Goal: Communication & Community: Answer question/provide support

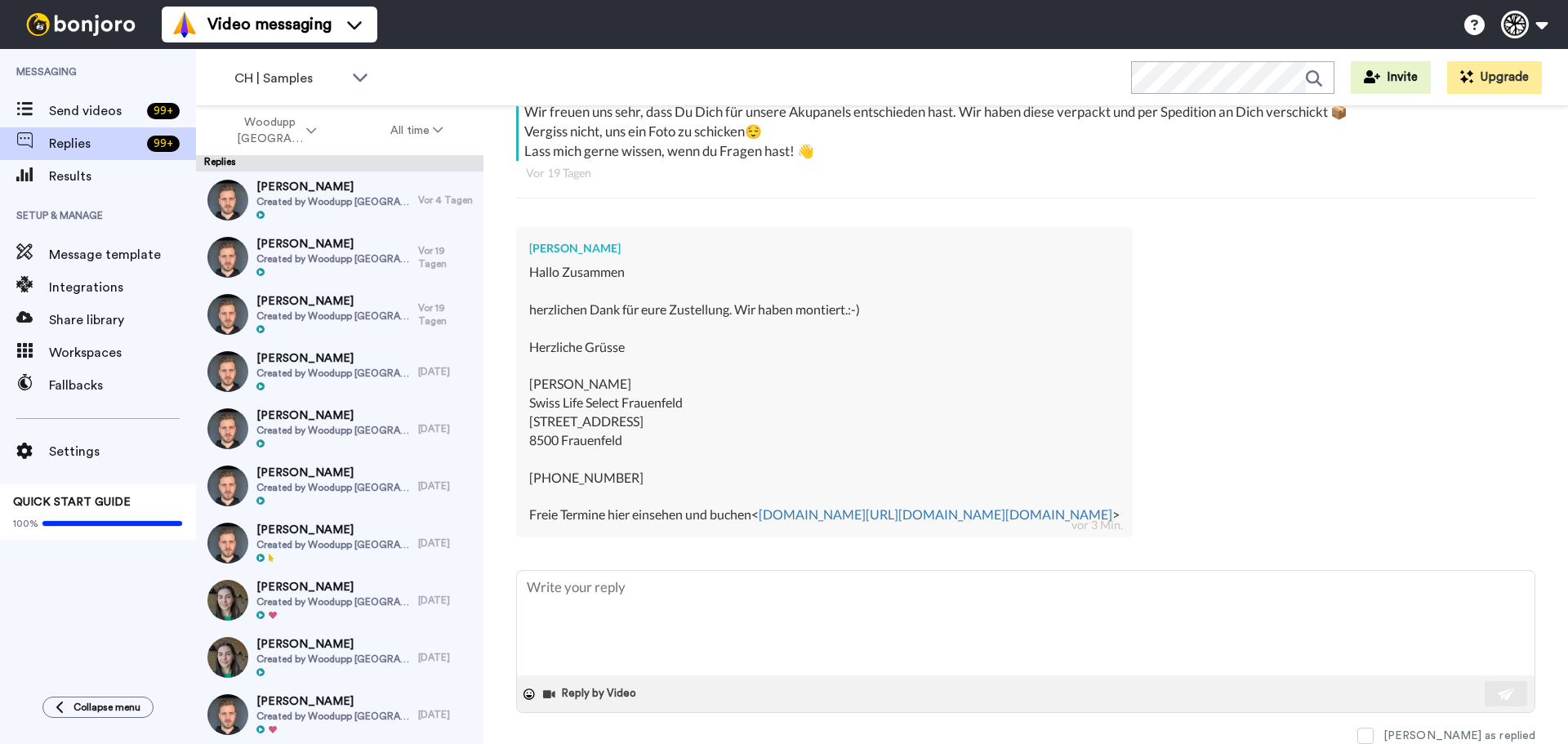
scroll to position [362, 0]
click at [597, 608] on textarea at bounding box center [1026, 622] width 1018 height 104
type textarea "x"
type textarea "H"
type textarea "x"
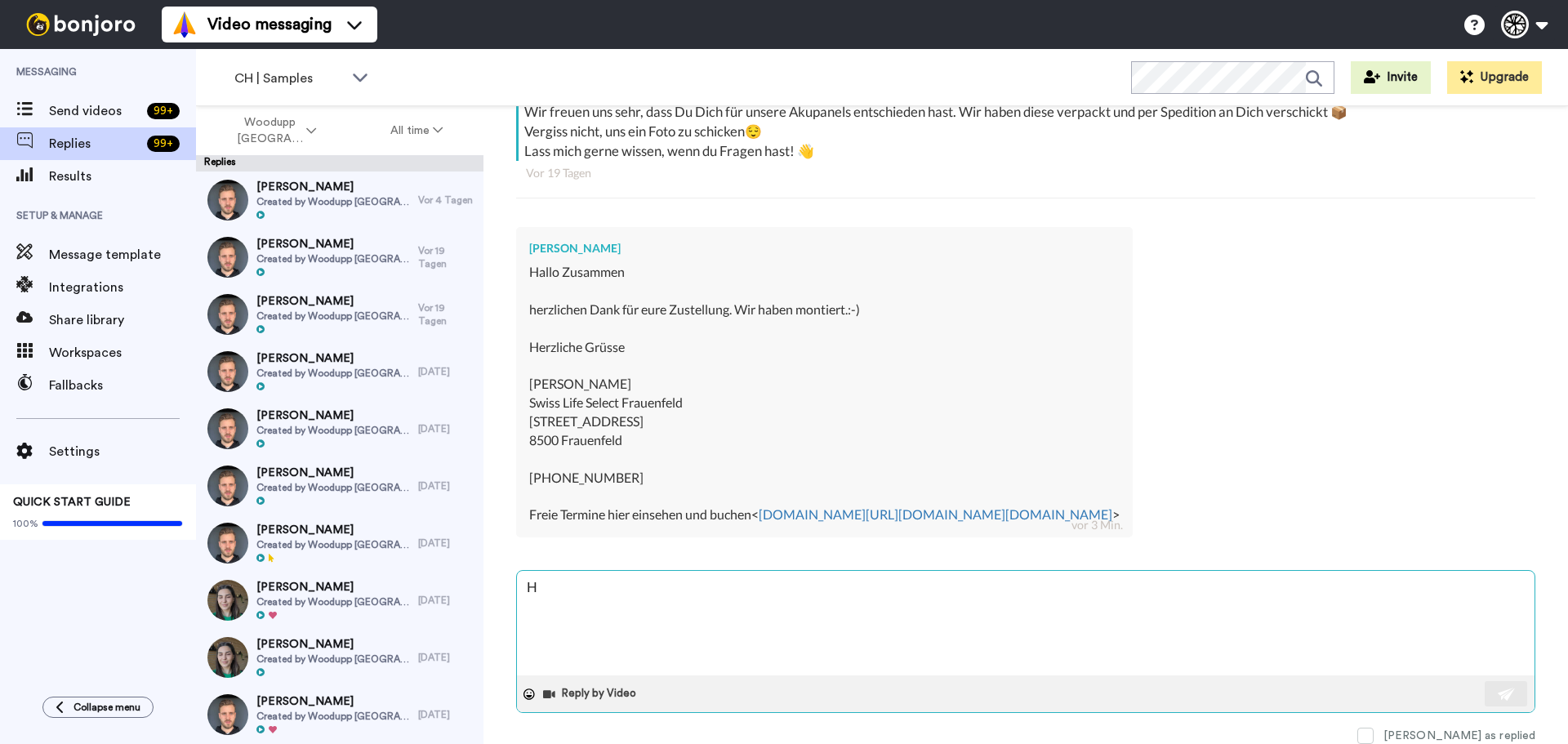
type textarea "Ha"
type textarea "x"
type textarea "Hal"
type textarea "x"
type textarea "Halo"
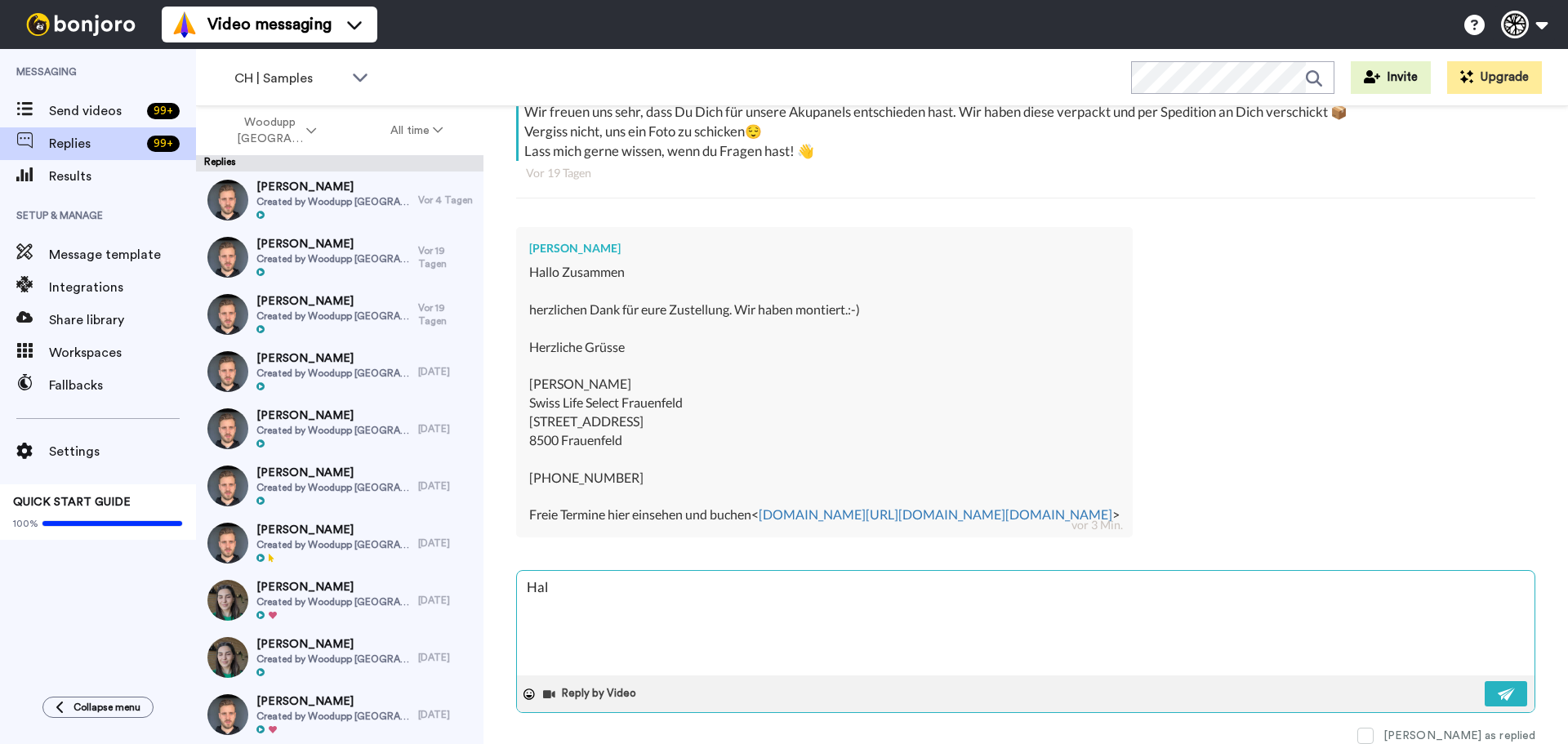
type textarea "x"
type textarea "Hal"
type textarea "x"
type textarea "Hall"
type textarea "x"
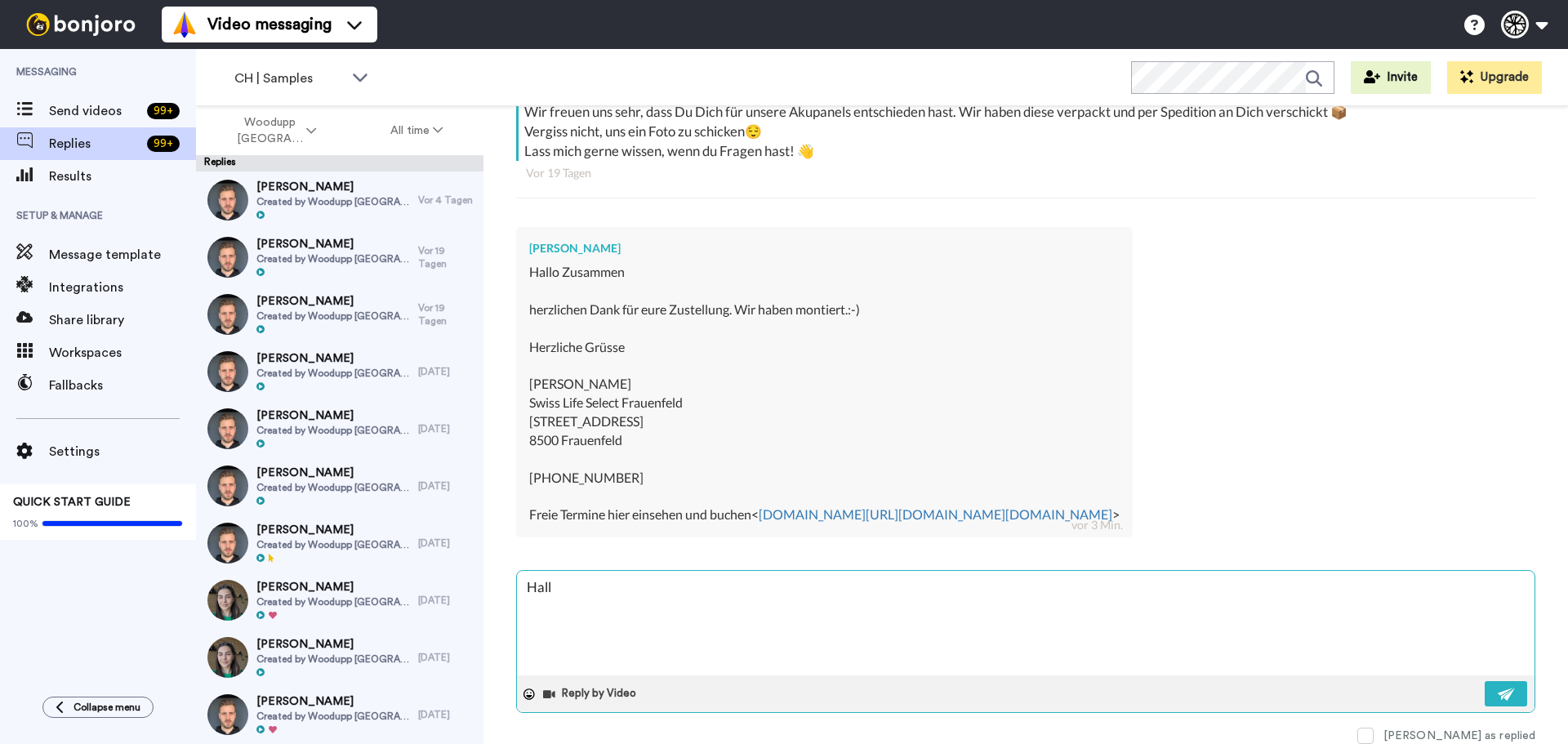
type textarea "Hallo"
type textarea "x"
type textarea "Hallo"
type textarea "x"
type textarea "Hallo S"
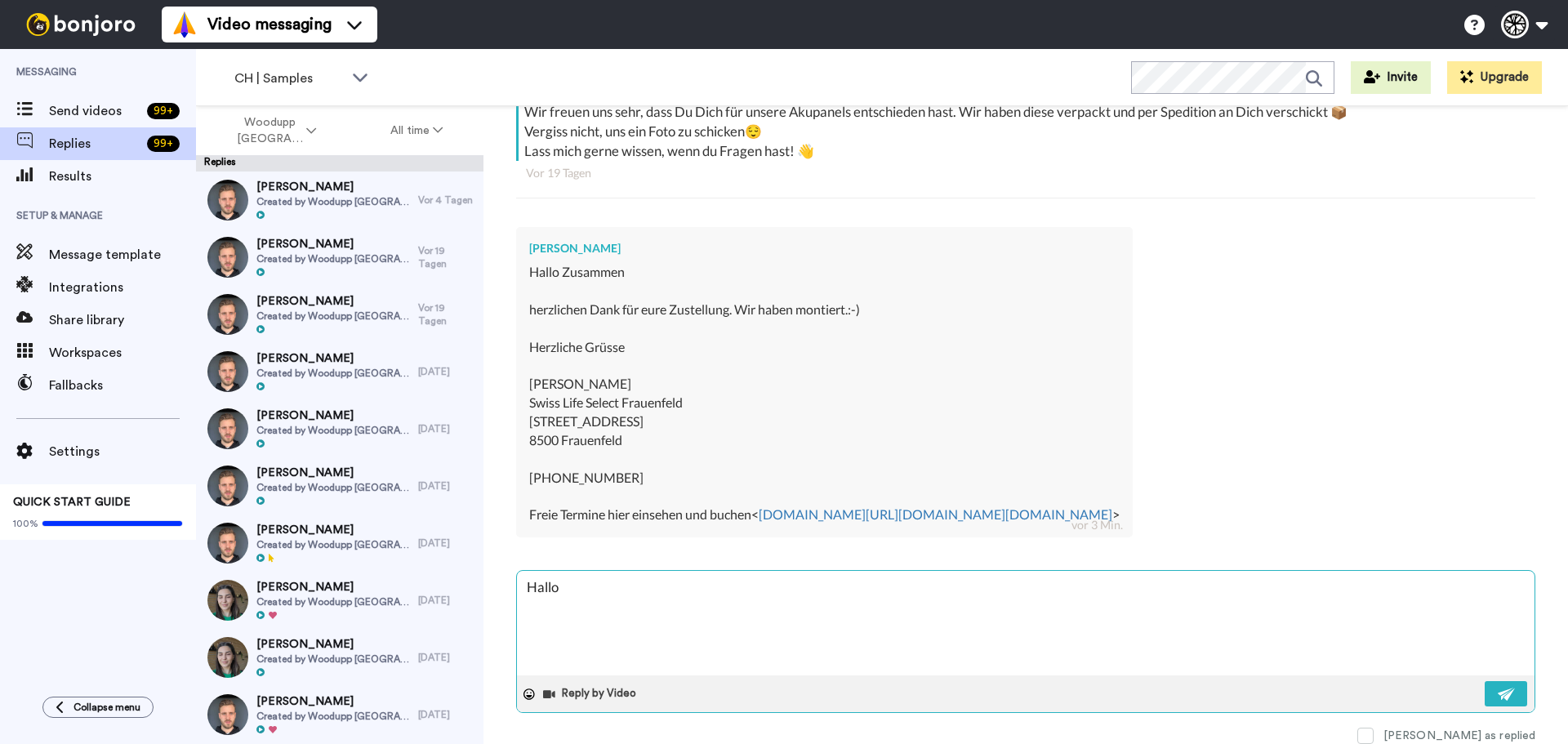
type textarea "x"
type textarea "Hallo So"
type textarea "x"
type textarea "Hallo S"
type textarea "x"
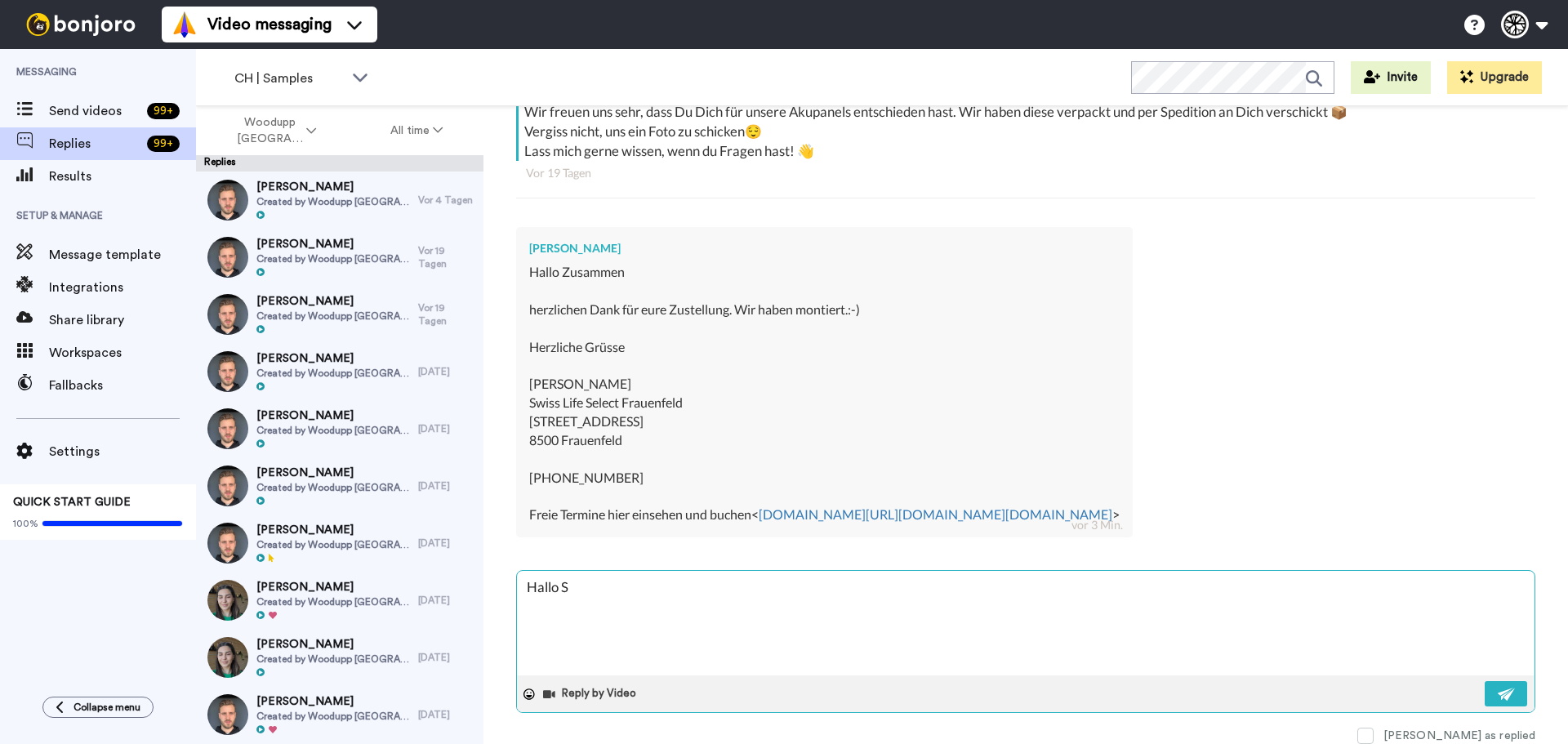
type textarea "Hallo Si"
type textarea "x"
type textarea "Hallo Sil"
type textarea "x"
type textarea "Hallo Silv"
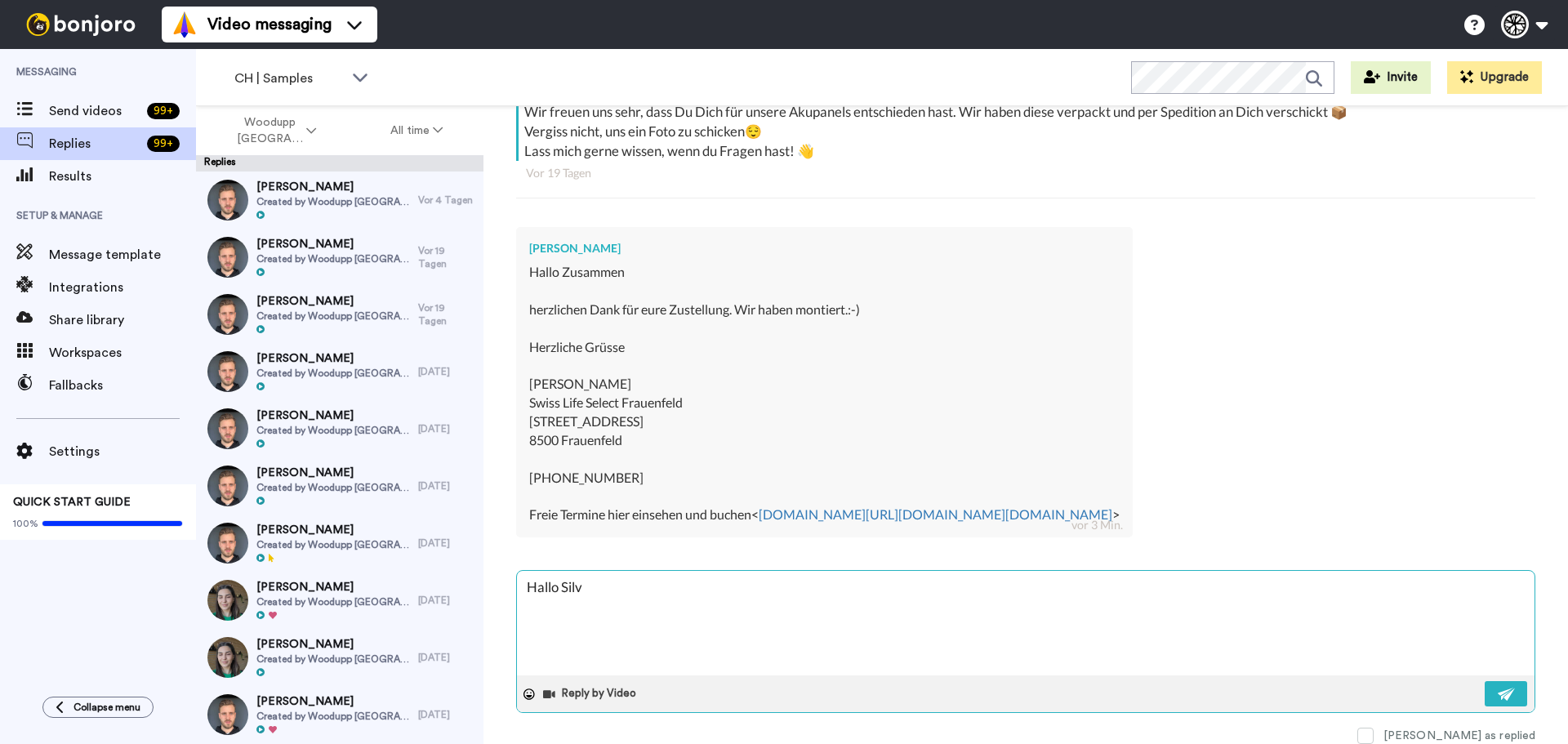
type textarea "x"
type textarea "Hallo Silvi"
type textarea "x"
type textarea "[PERSON_NAME]"
type textarea "x"
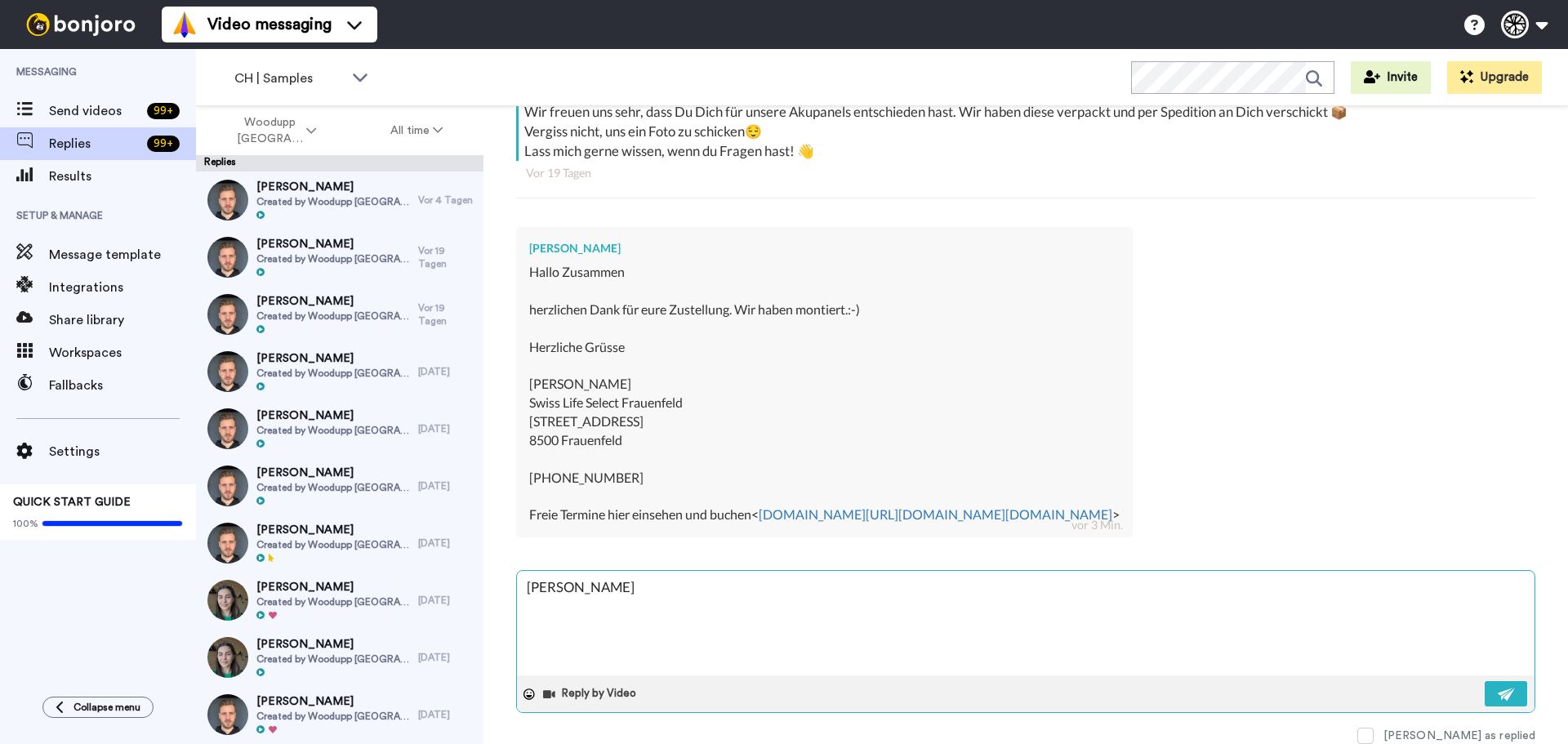
type textarea "[PERSON_NAME]"
type textarea "x"
type textarea "[PERSON_NAME]"
type textarea "x"
type textarea "[PERSON_NAME]"
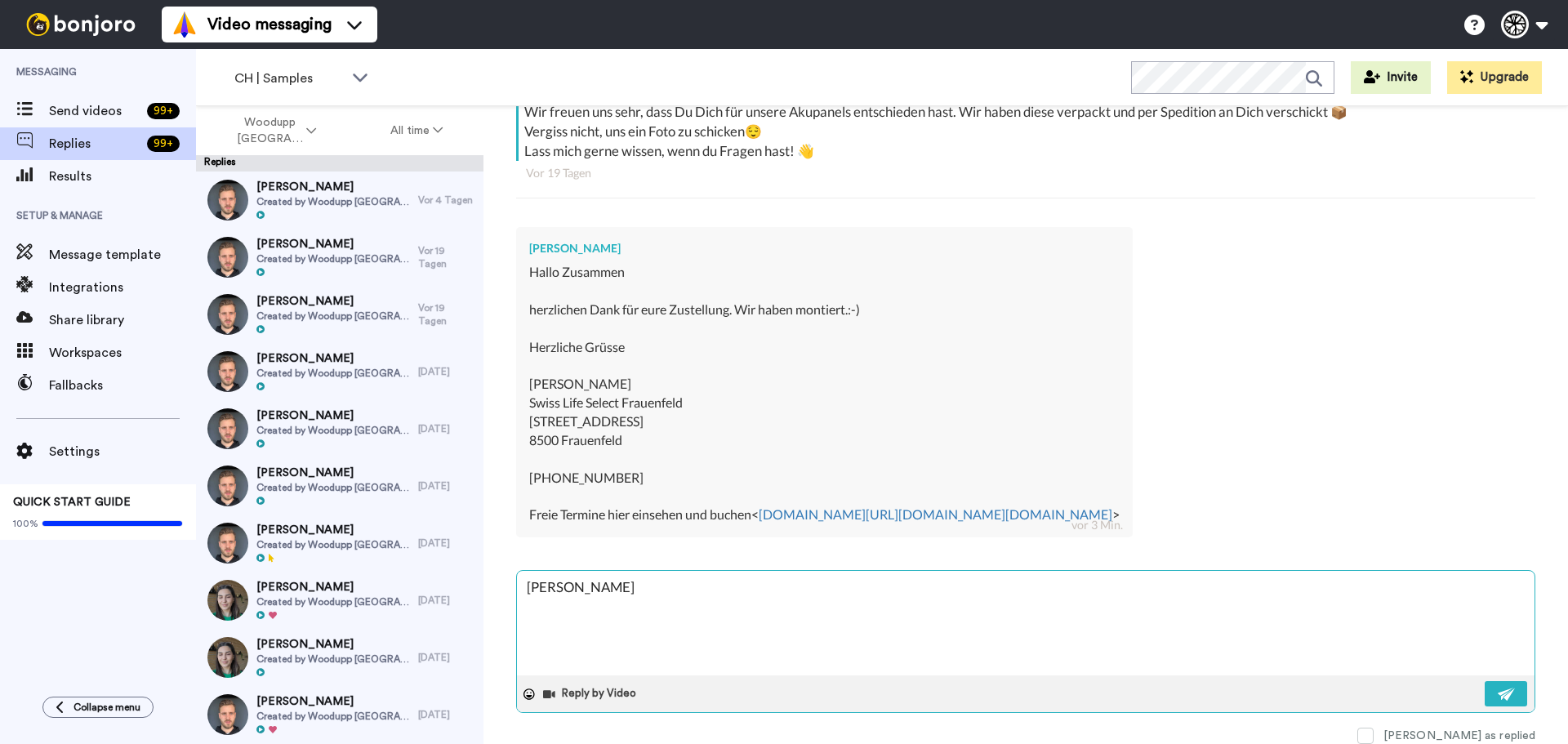
type textarea "x"
type textarea "[PERSON_NAME] D"
type textarea "x"
type textarea "[PERSON_NAME] Da"
type textarea "x"
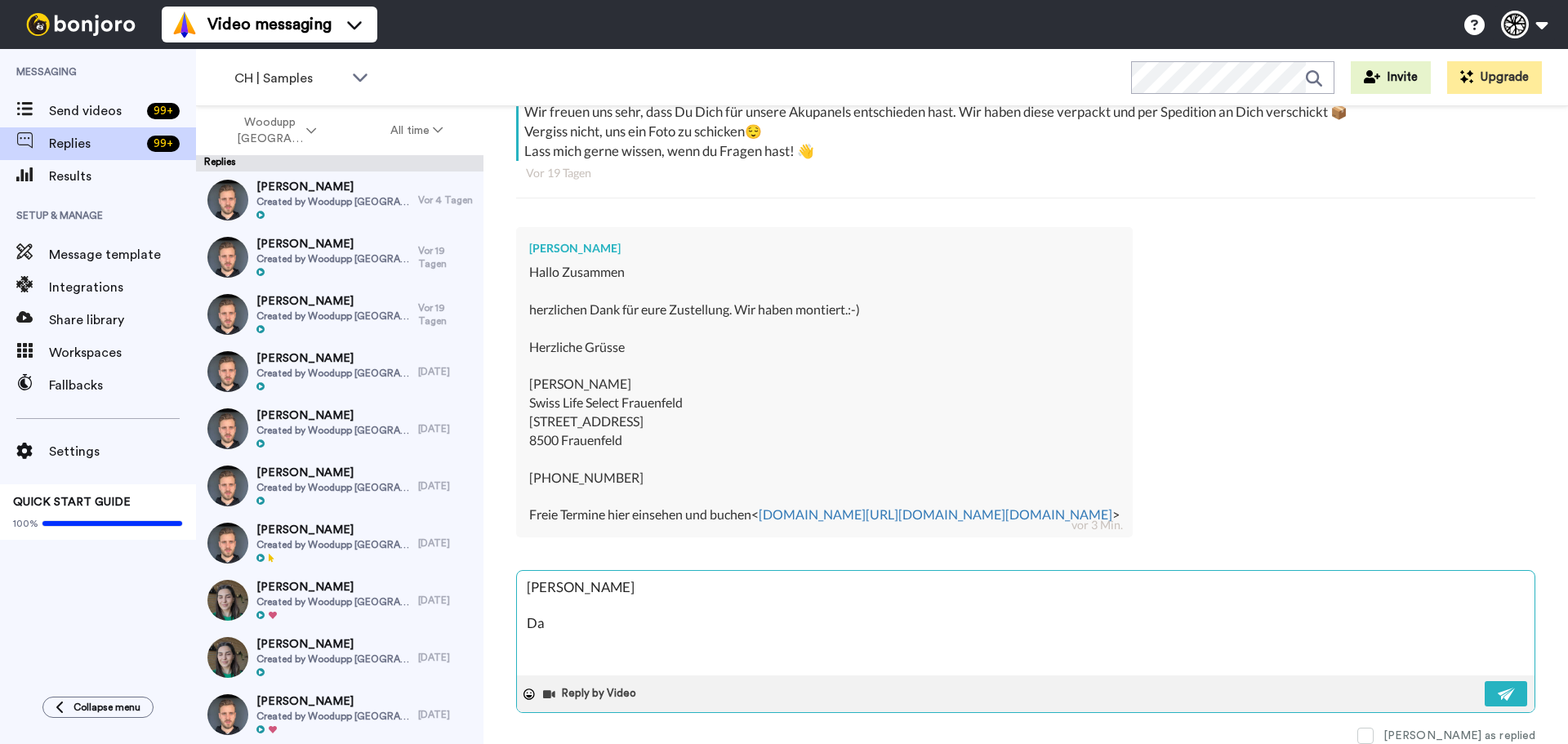
type textarea "[PERSON_NAME] Das"
type textarea "x"
type textarea "[PERSON_NAME] Das"
type textarea "x"
type textarea "[PERSON_NAME] Das f"
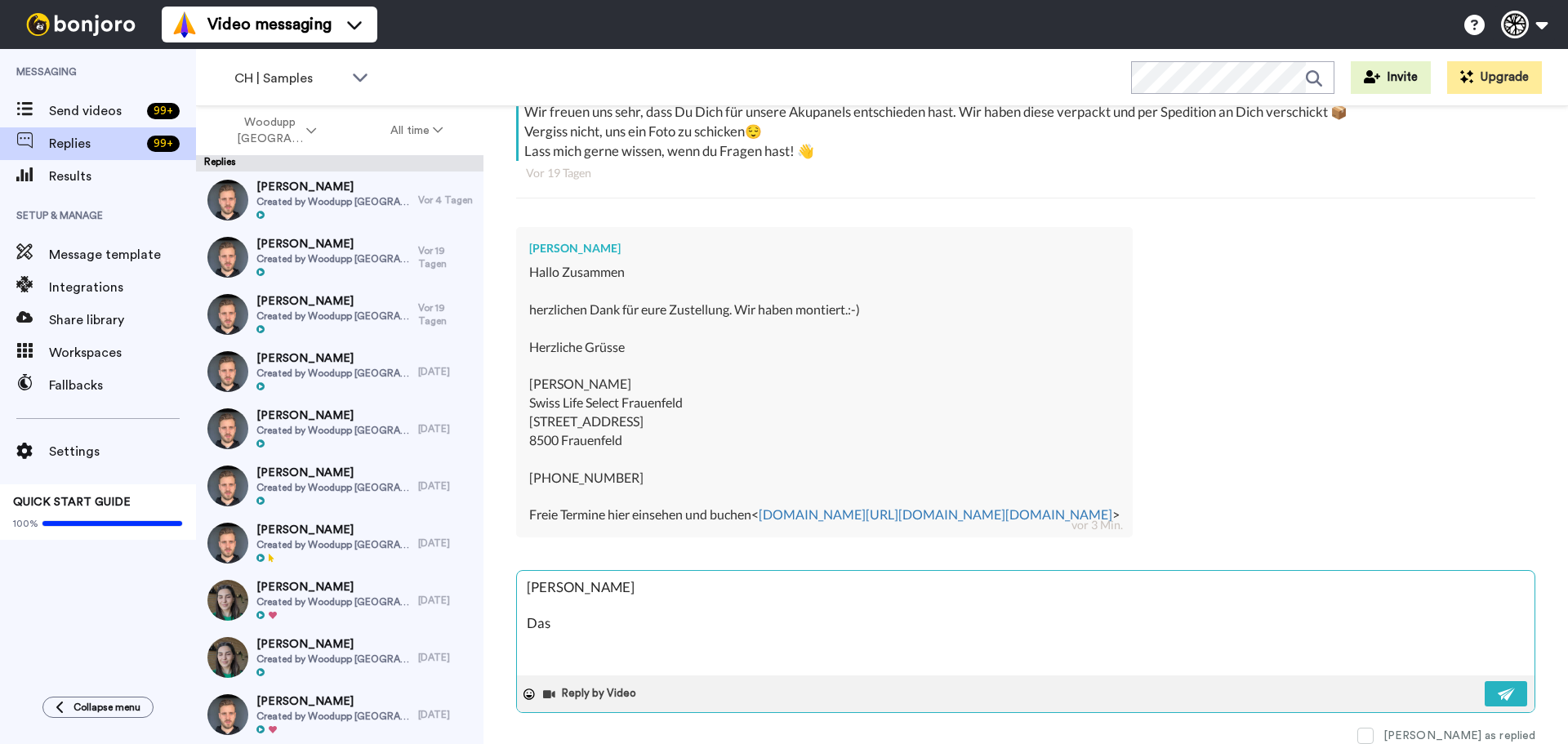
type textarea "x"
type textarea "[PERSON_NAME] Das fr"
type textarea "x"
type textarea "[PERSON_NAME] Das fre"
type textarea "x"
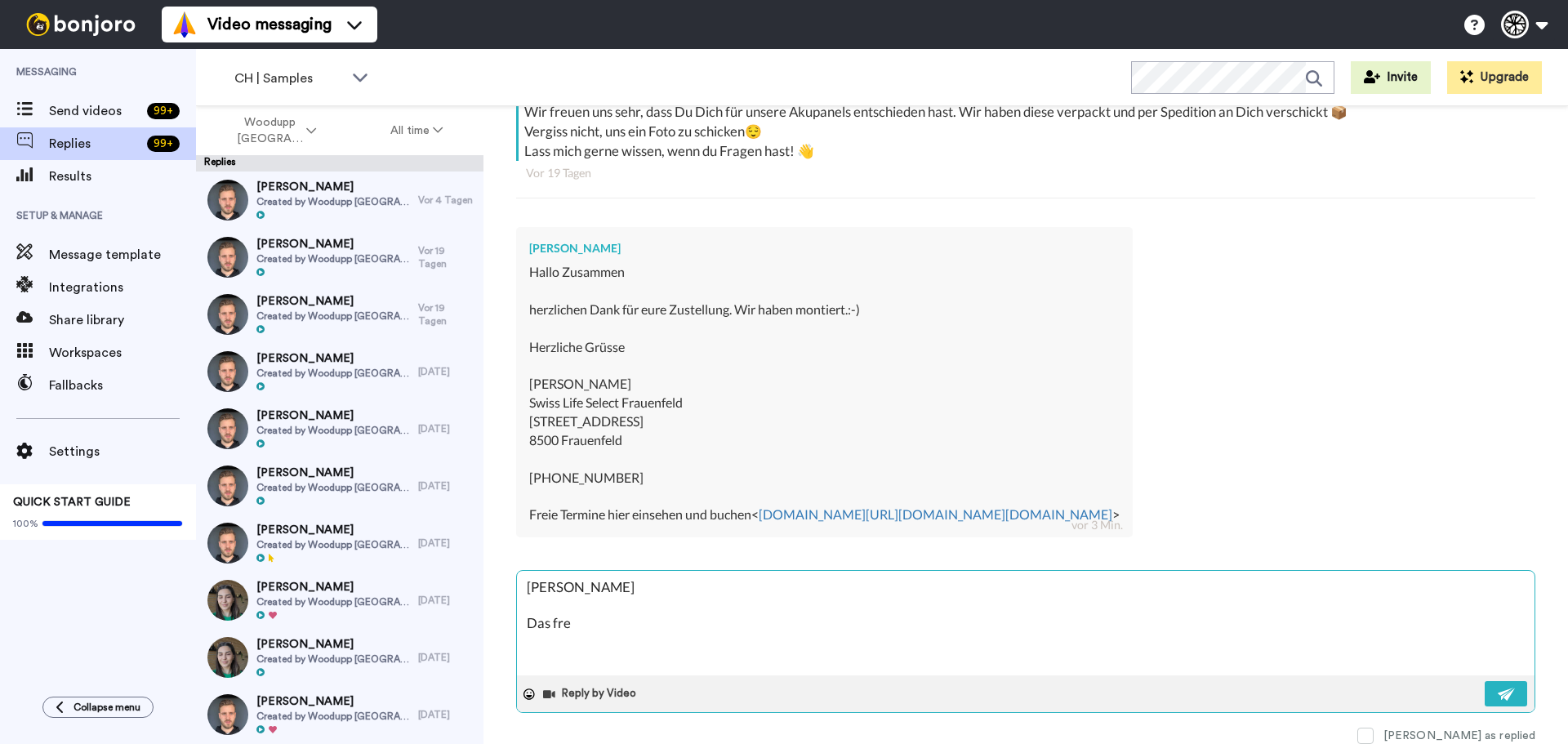
type textarea "[PERSON_NAME] Das freu"
type textarea "x"
type textarea "[PERSON_NAME] Das freut"
type textarea "x"
type textarea "[PERSON_NAME] Das freut"
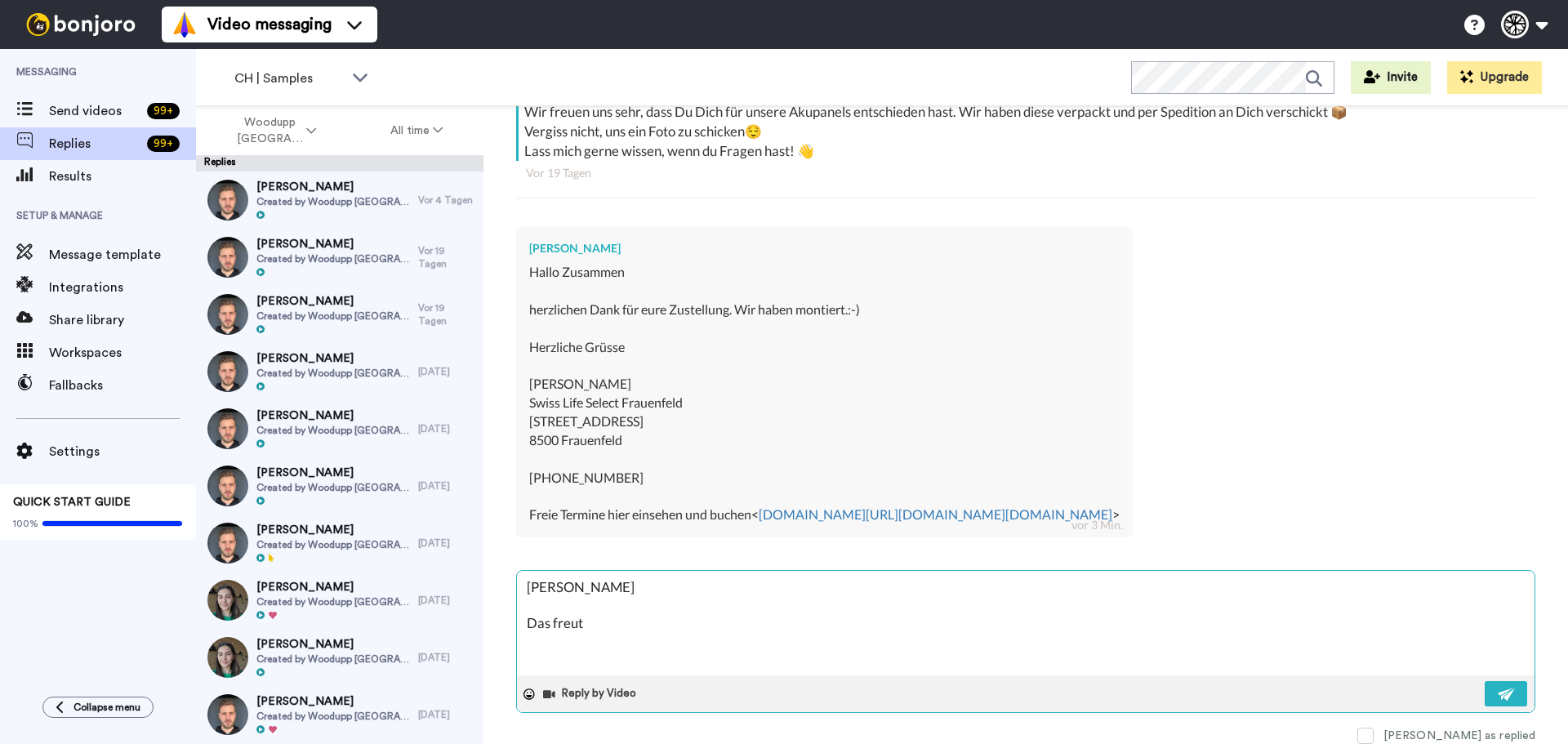
type textarea "x"
type textarea "[PERSON_NAME] Das freut u"
type textarea "x"
type textarea "[PERSON_NAME] Das freut uns"
type textarea "x"
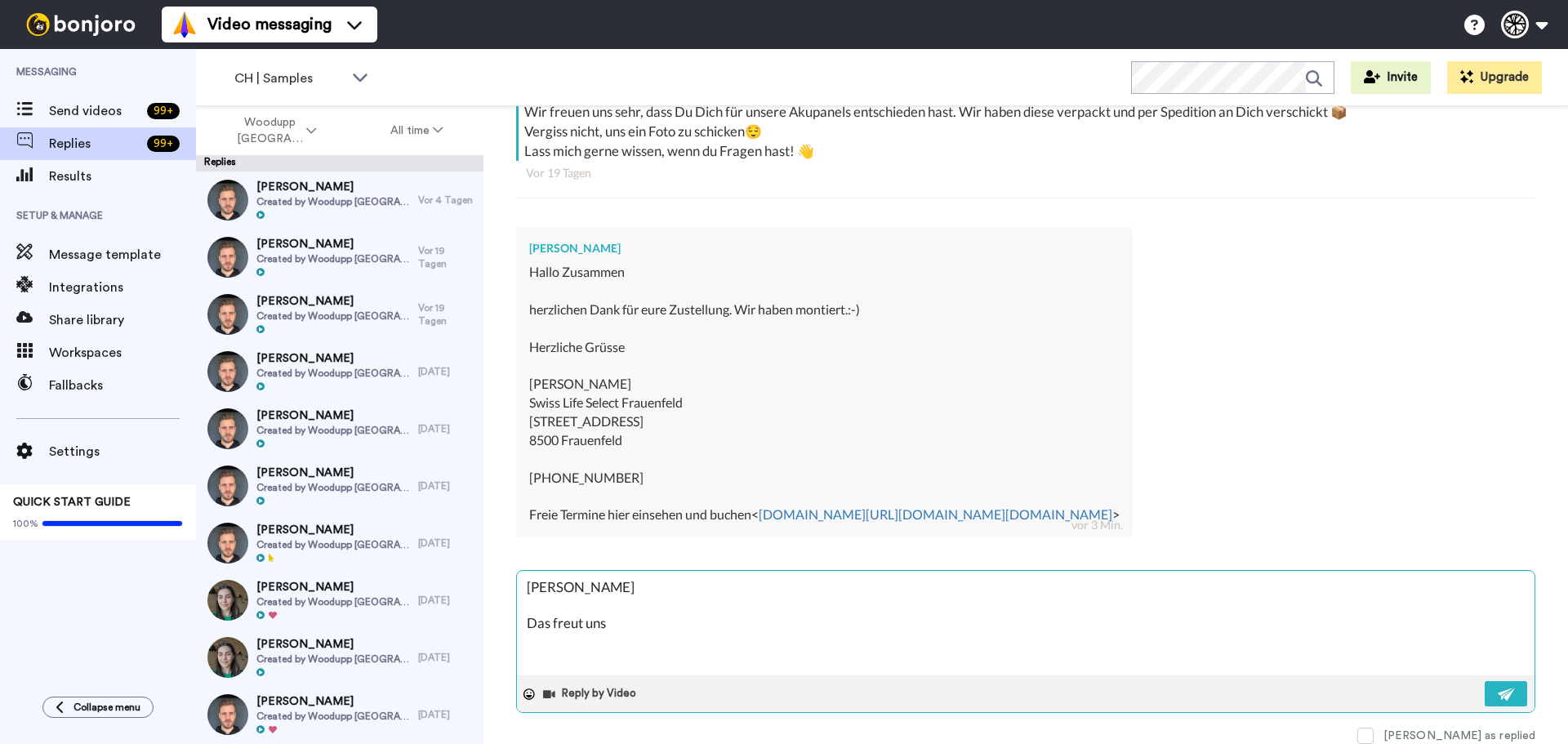
type textarea "[PERSON_NAME] Das freut uns!"
type textarea "x"
type textarea "[PERSON_NAME] Das freut uns!"
type textarea "x"
type textarea "[PERSON_NAME] Das freut uns! V"
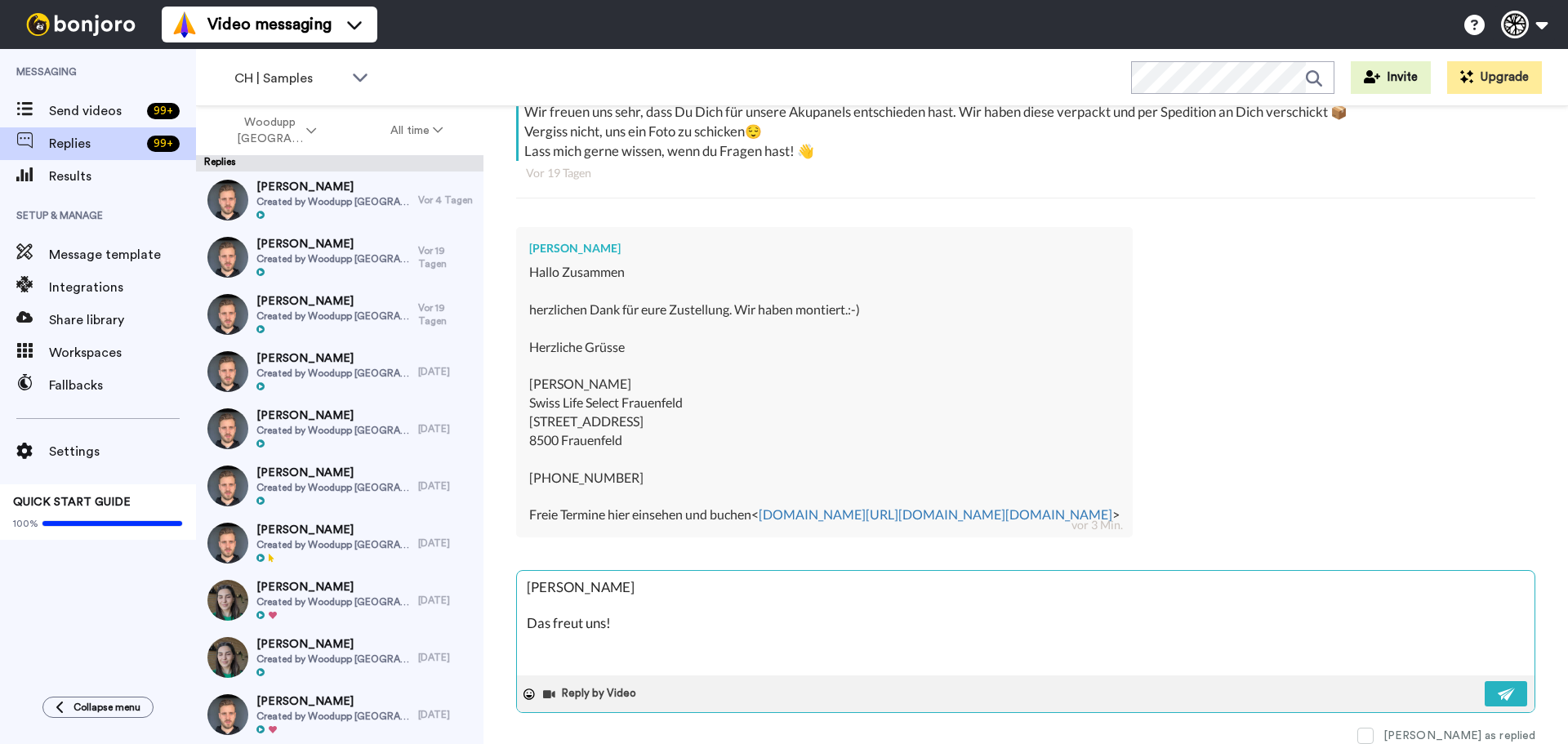
type textarea "x"
type textarea "[PERSON_NAME] Das freut uns! Vi"
type textarea "x"
type textarea "[PERSON_NAME] Das freut uns! Vie"
type textarea "x"
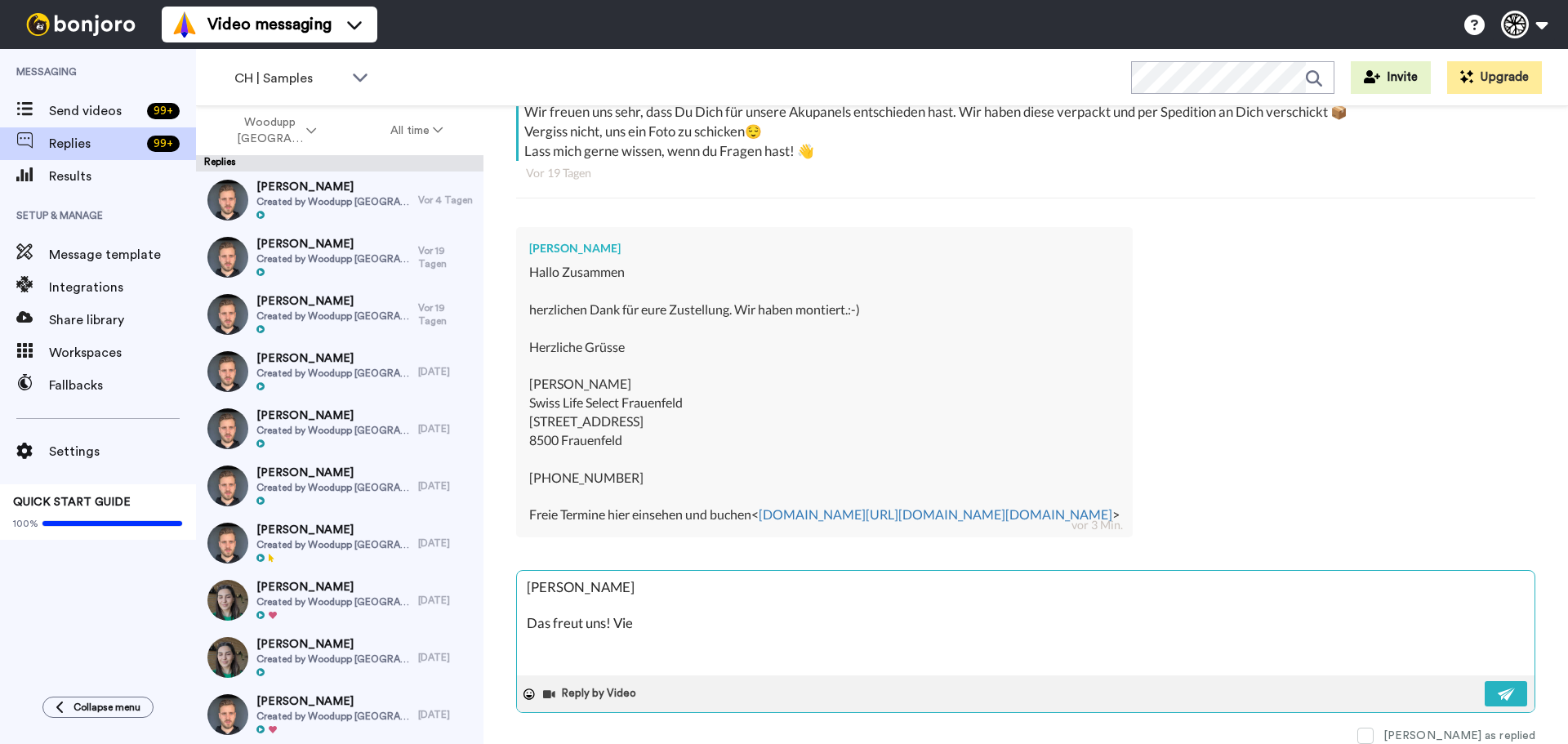
type textarea "[PERSON_NAME] Das freut uns! Viel"
type textarea "x"
type textarea "[PERSON_NAME] Das freut uns! Viele"
type textarea "x"
type textarea "[PERSON_NAME] Das freut uns! Vielen"
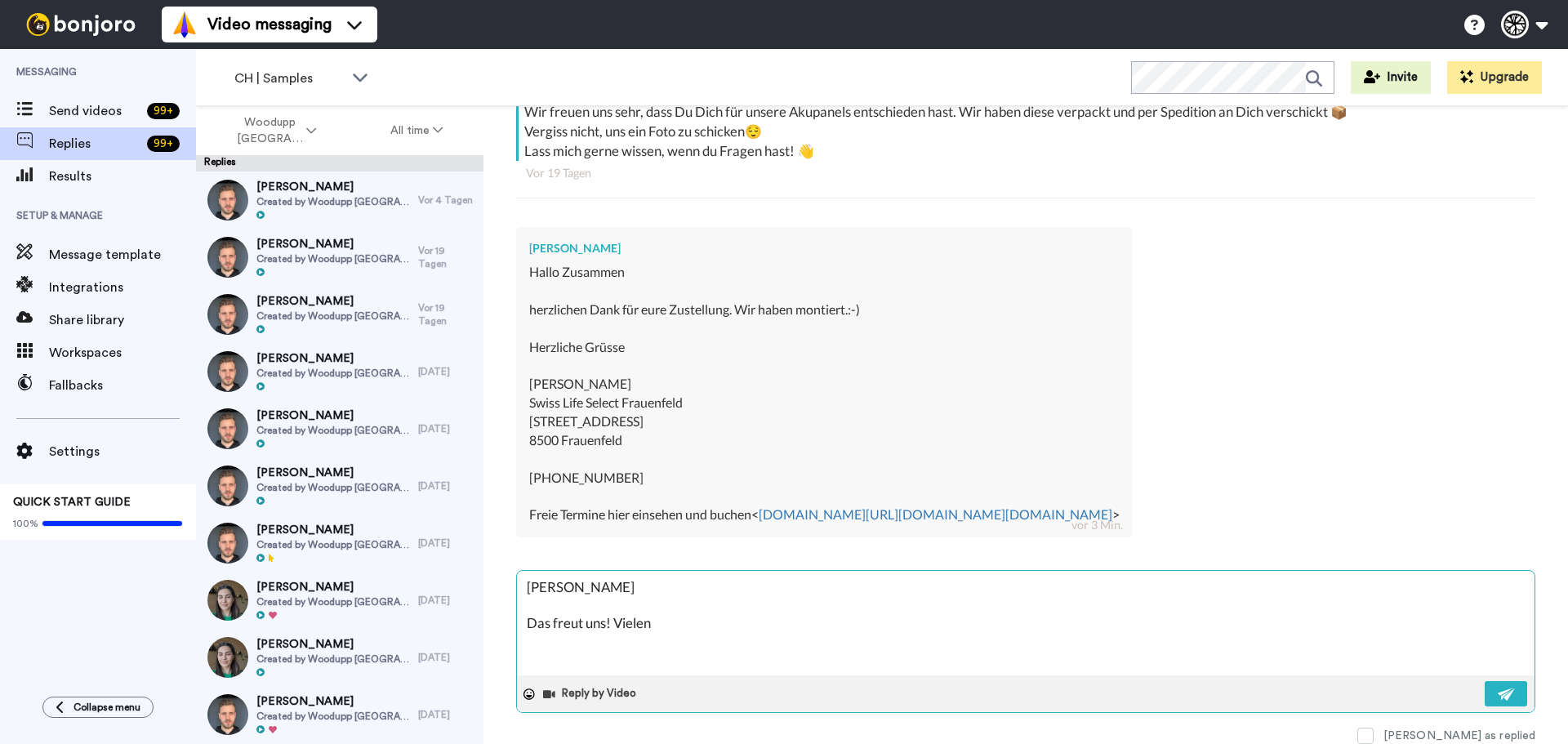
type textarea "x"
type textarea "[PERSON_NAME] Das freut uns! Vielen"
type textarea "x"
type textarea "[PERSON_NAME] Das freut uns! Vielen D"
type textarea "x"
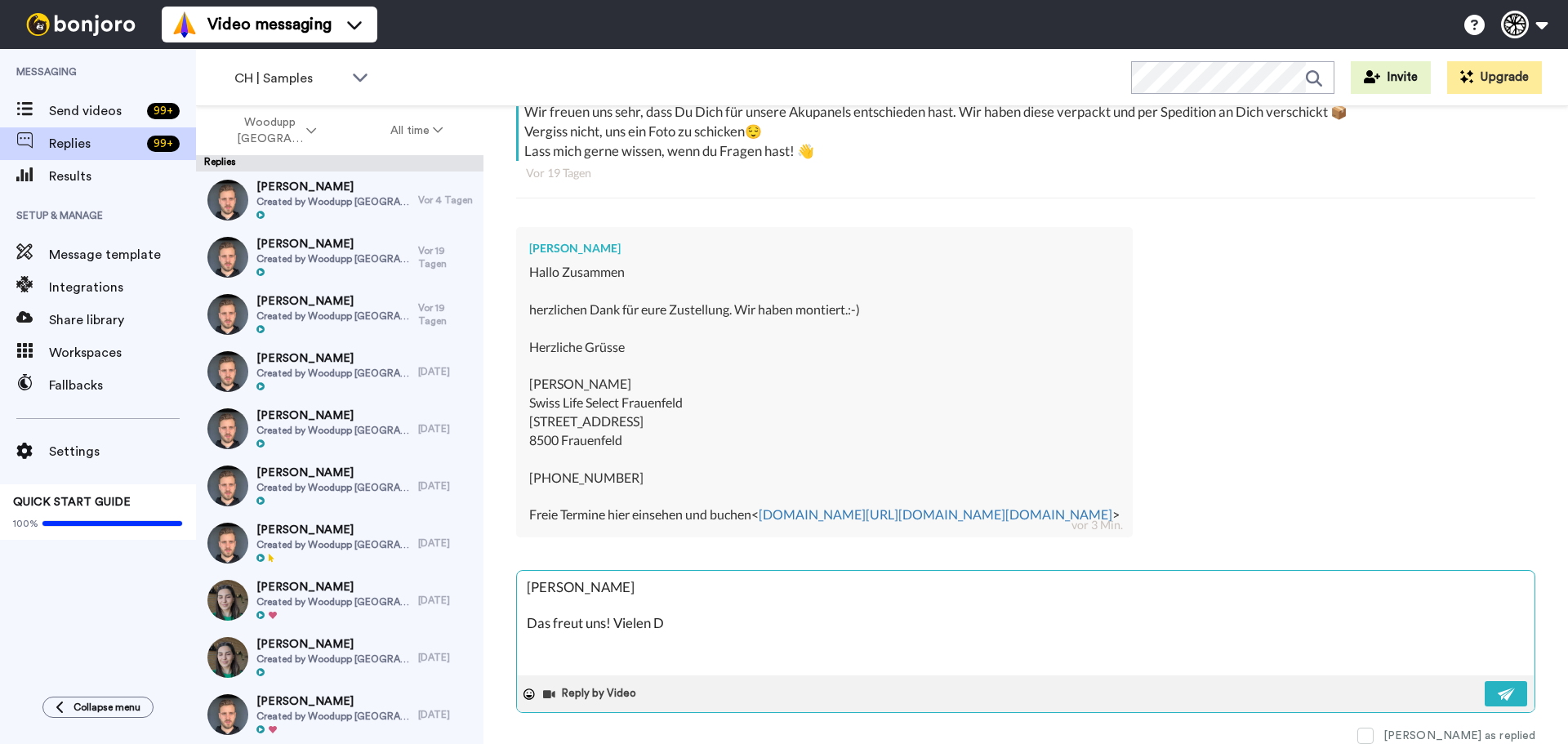
type textarea "[PERSON_NAME] Das freut uns! Vielen Da"
type textarea "x"
type textarea "[PERSON_NAME] Das freut uns! Vielen Dan"
type textarea "x"
type textarea "[PERSON_NAME] Das freut uns! Vielen Dank"
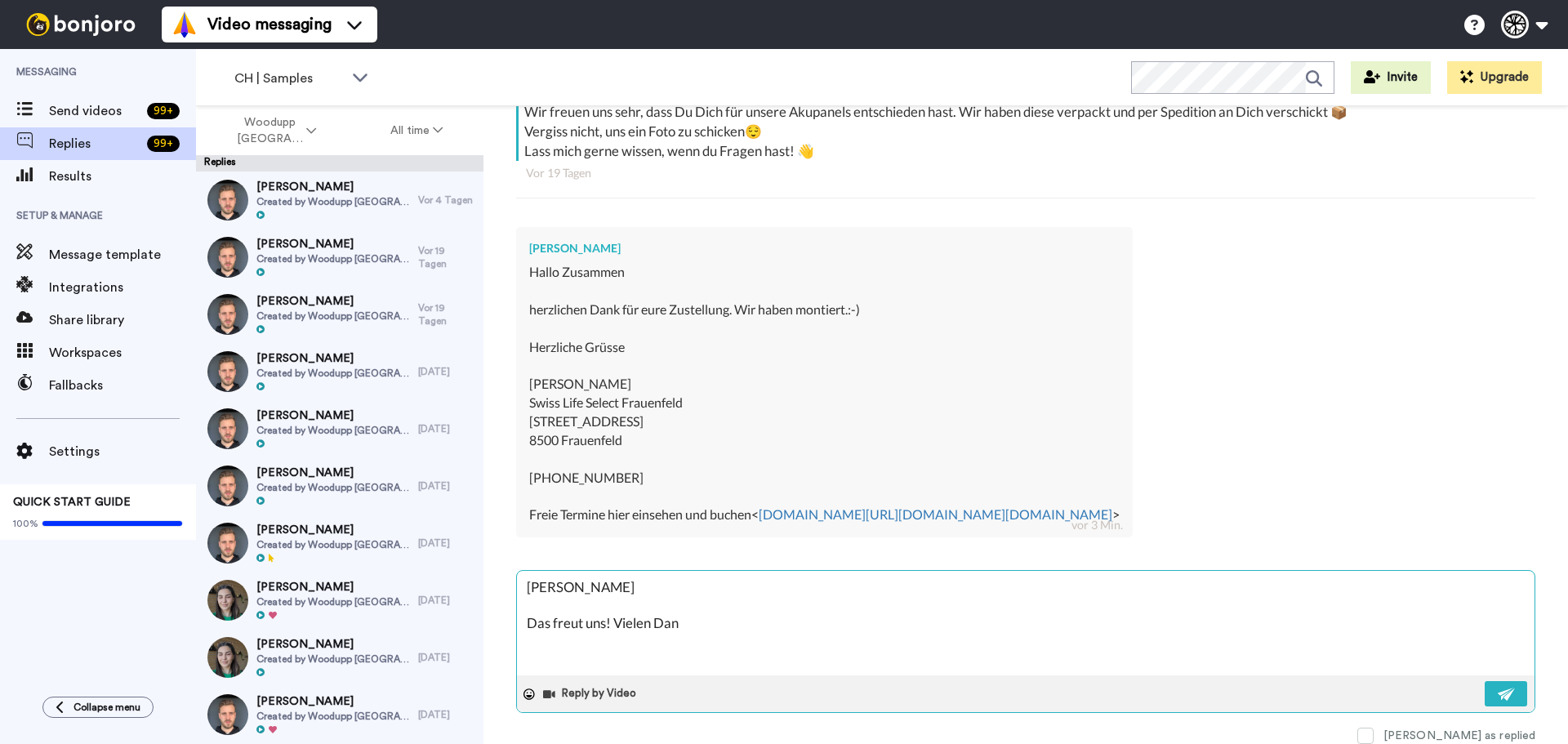
type textarea "x"
type textarea "[PERSON_NAME] Das freut uns! Vielen Dank"
type textarea "x"
type textarea "[PERSON_NAME] Das freut uns! Vielen Dank f"
type textarea "x"
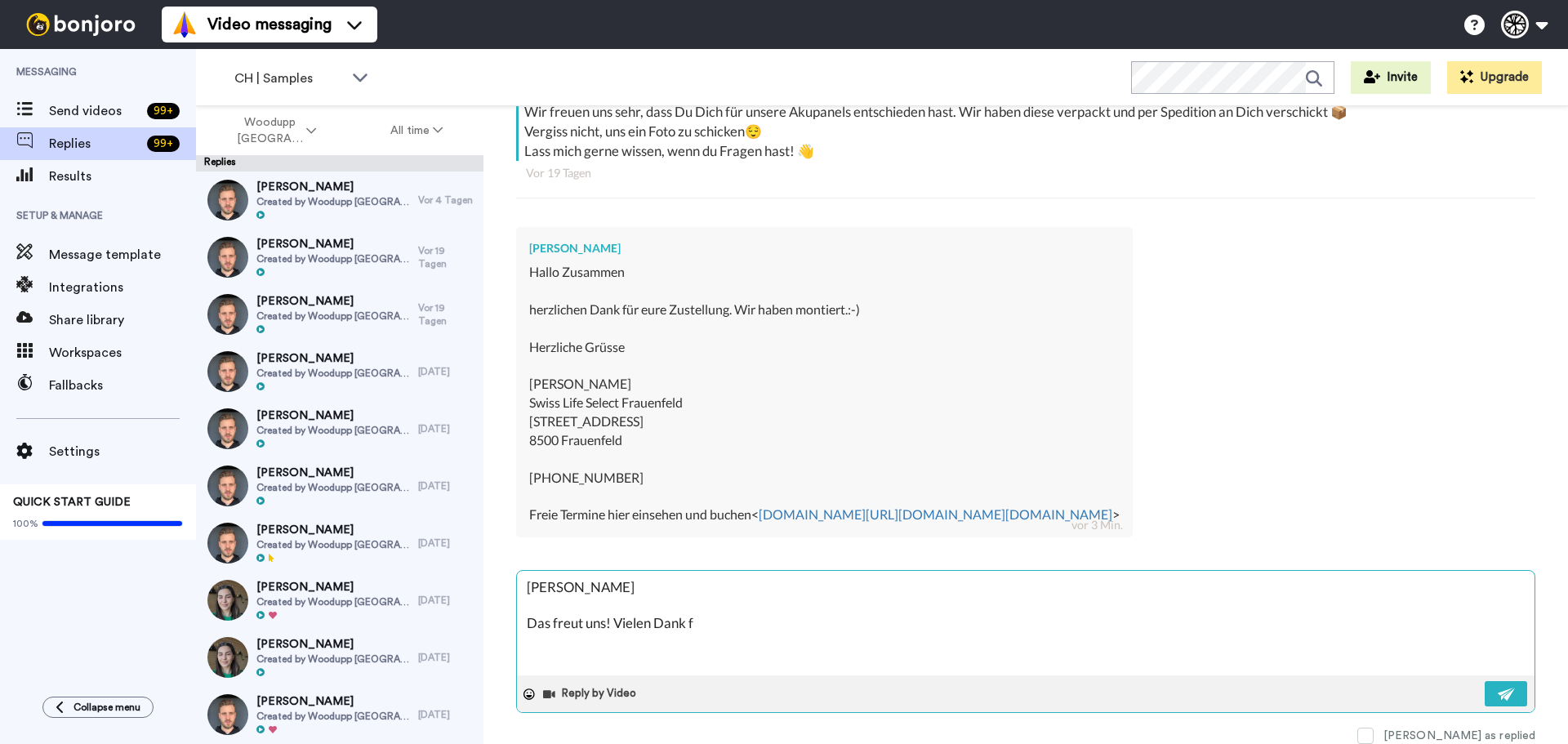
type textarea "[PERSON_NAME] Das freut uns! Vielen Dank fü"
type textarea "x"
type textarea "[PERSON_NAME] Das freut uns! Vielen Dank für"
type textarea "x"
type textarea "[PERSON_NAME] Das freut uns! Vielen Dank für"
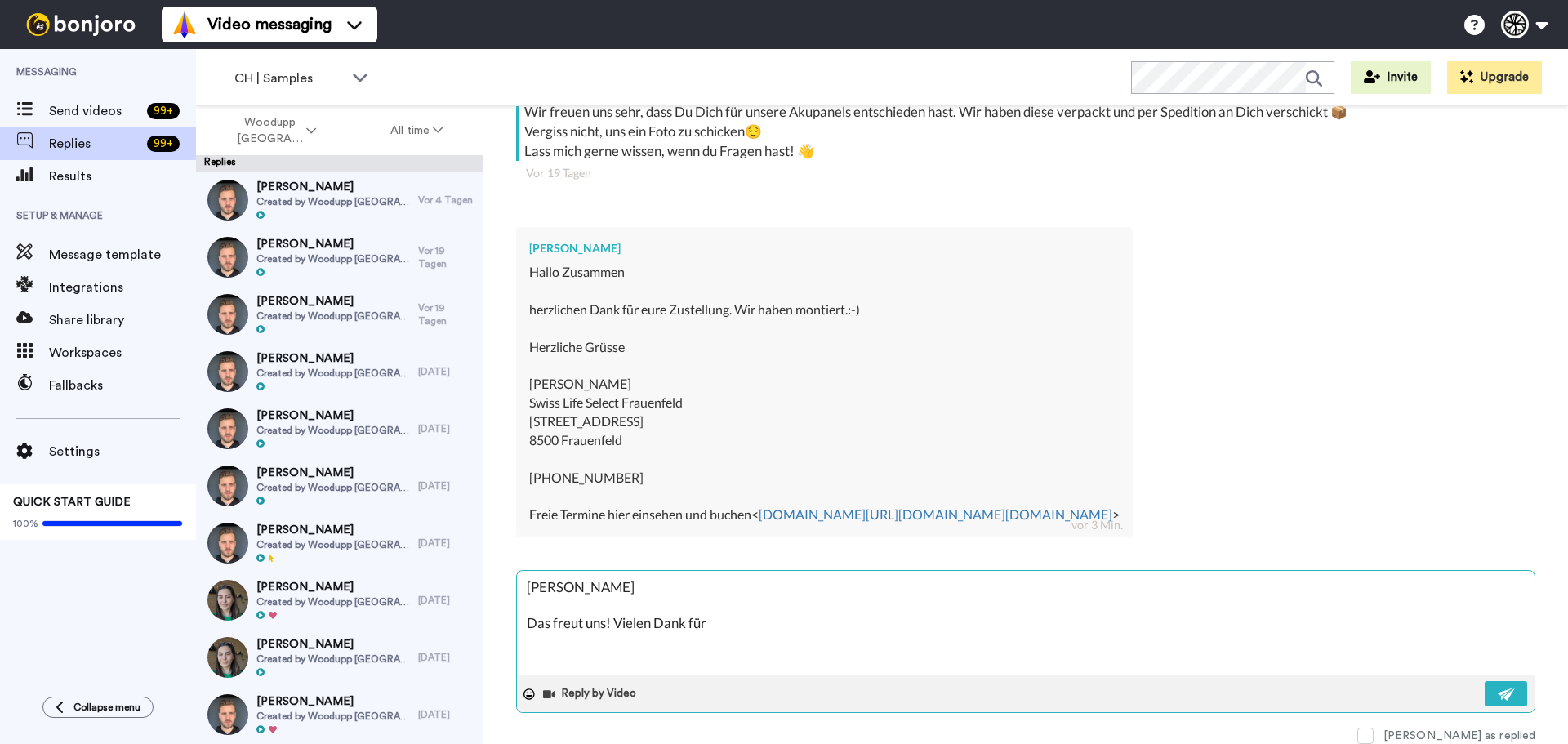
type textarea "x"
type textarea "[PERSON_NAME] Das freut uns! Vielen Dank für d"
type textarea "x"
type textarea "[PERSON_NAME] Das freut uns! Vielen Dank für de"
type textarea "x"
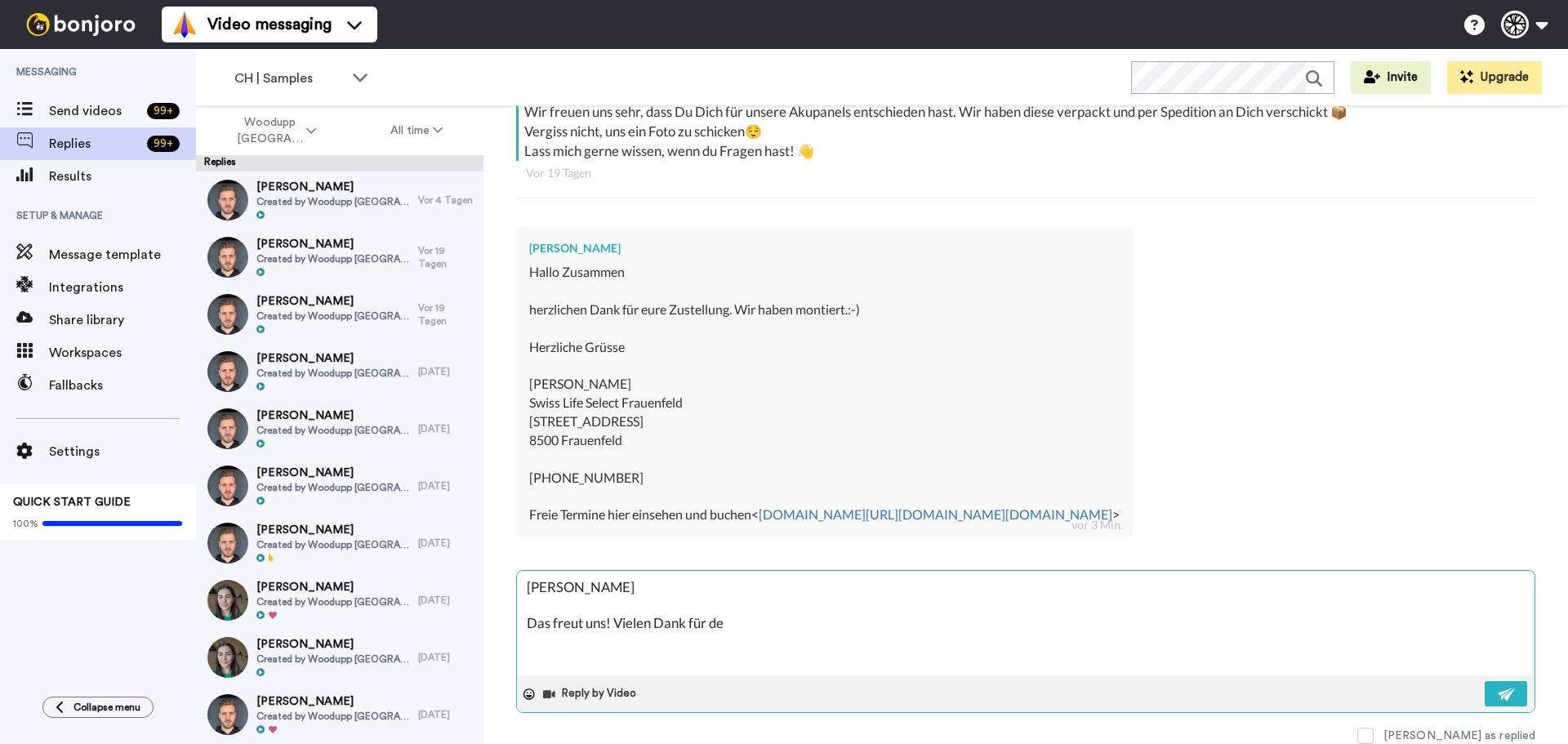
type textarea "[PERSON_NAME] Das freut uns! Vielen Dank für dei"
type textarea "x"
type textarea "[PERSON_NAME] Das freut uns! Vielen Dank für dein"
type textarea "x"
type textarea "[PERSON_NAME] Das freut uns! Vielen Dank für deine"
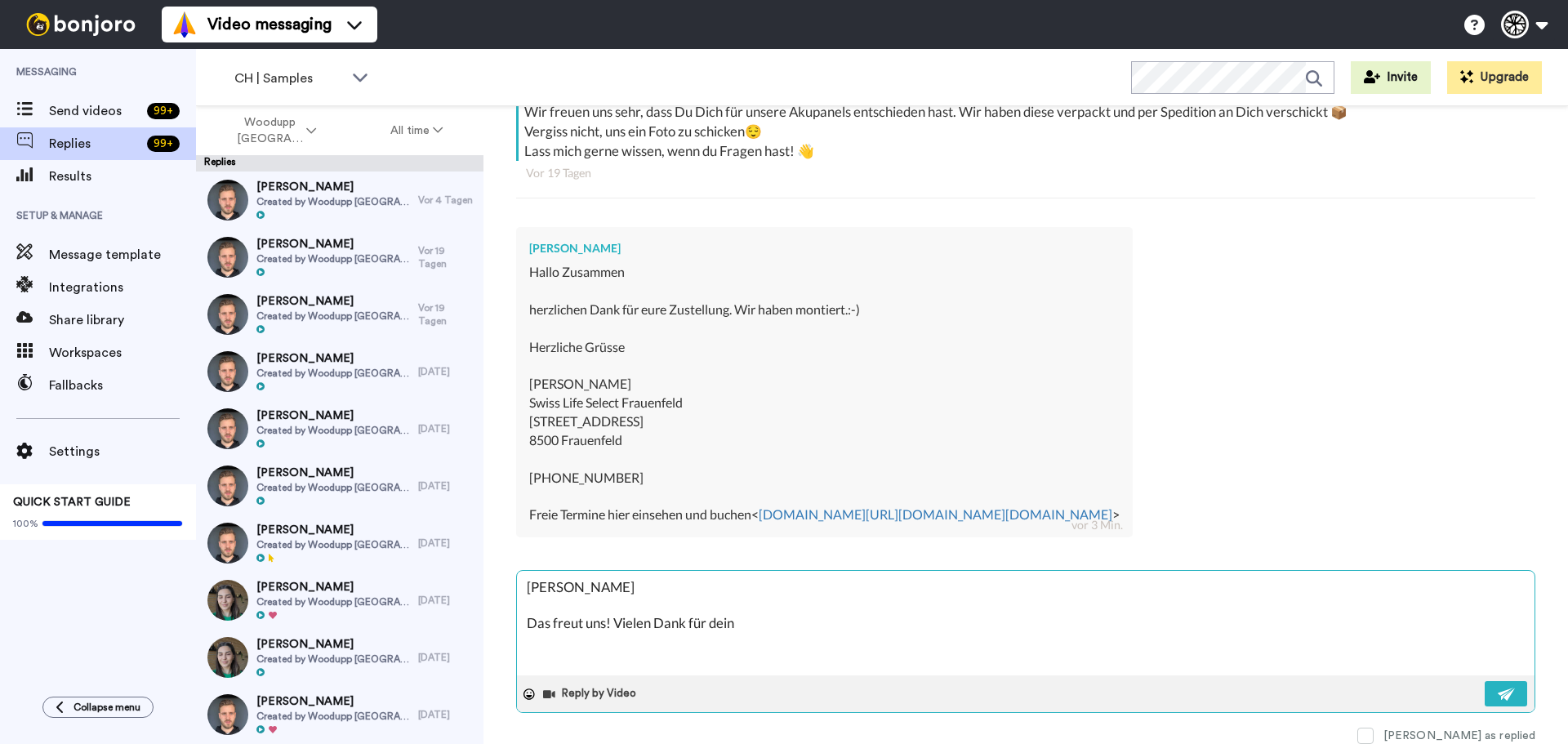
type textarea "x"
type textarea "[PERSON_NAME] Das freut uns! Vielen Dank für deine"
type textarea "x"
type textarea "[PERSON_NAME] Das freut uns! Vielen Dank für deine M"
type textarea "x"
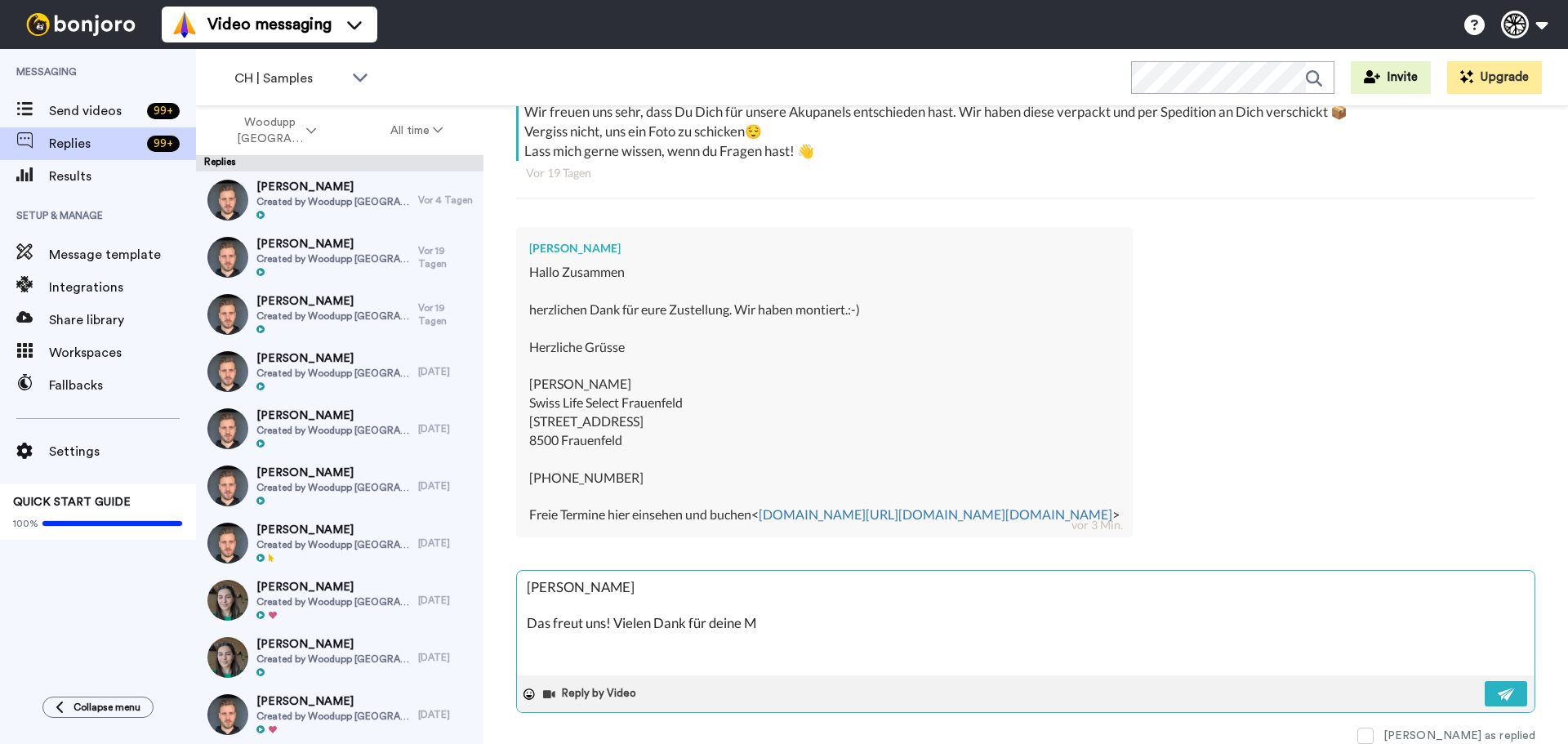
type textarea "[PERSON_NAME] Das freut uns! Vielen Dank für deine Ma"
type textarea "x"
type textarea "[PERSON_NAME] Das freut uns! Vielen Dank für deine Mai"
type textarea "x"
type textarea "[PERSON_NAME] Das freut uns! Vielen Dank für deine Mail"
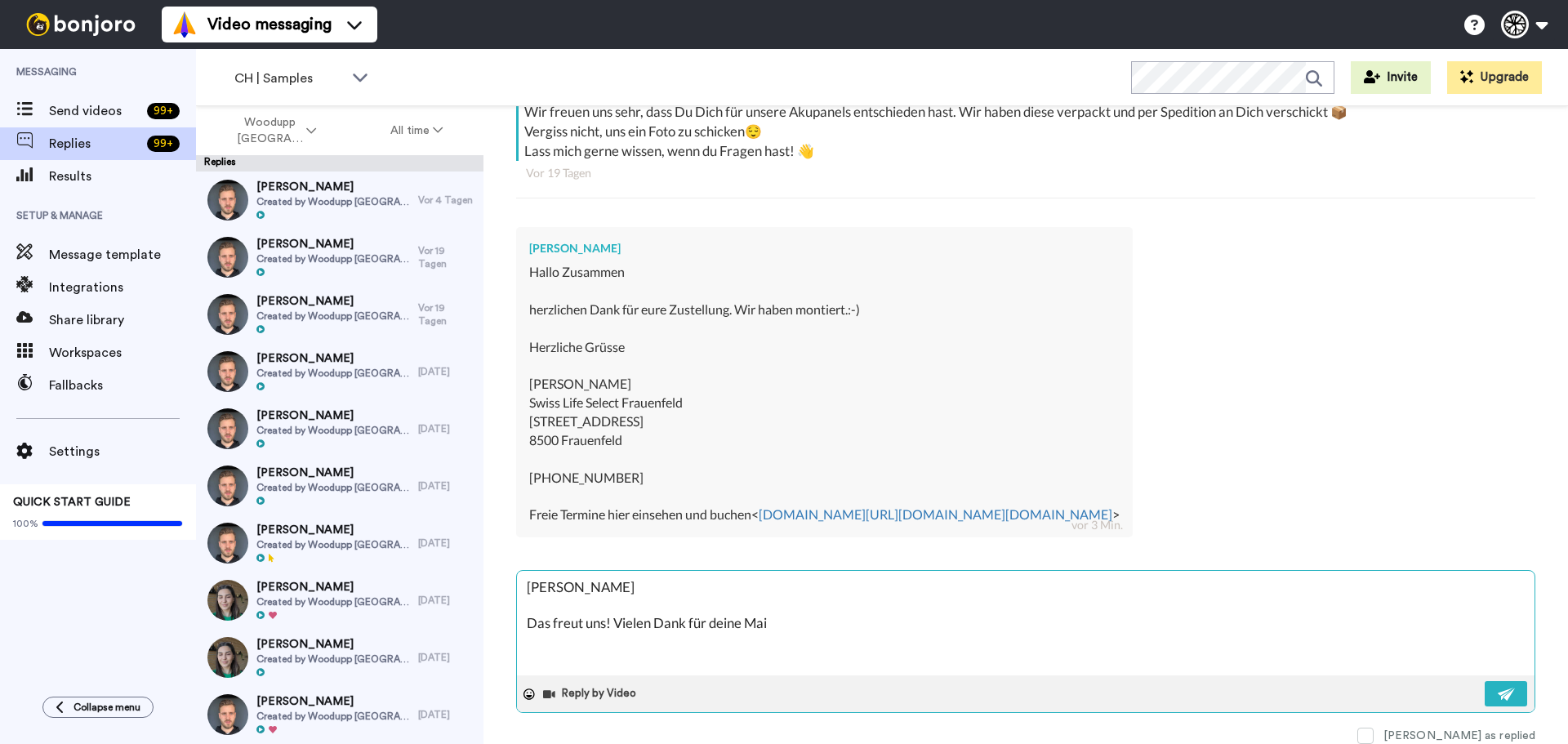
type textarea "x"
type textarea "[PERSON_NAME] Das freut uns! Vielen Dank für deine Mail"
type textarea "x"
type textarea "[PERSON_NAME] Das freut uns! Vielen Dank für deine Mail :"
type textarea "x"
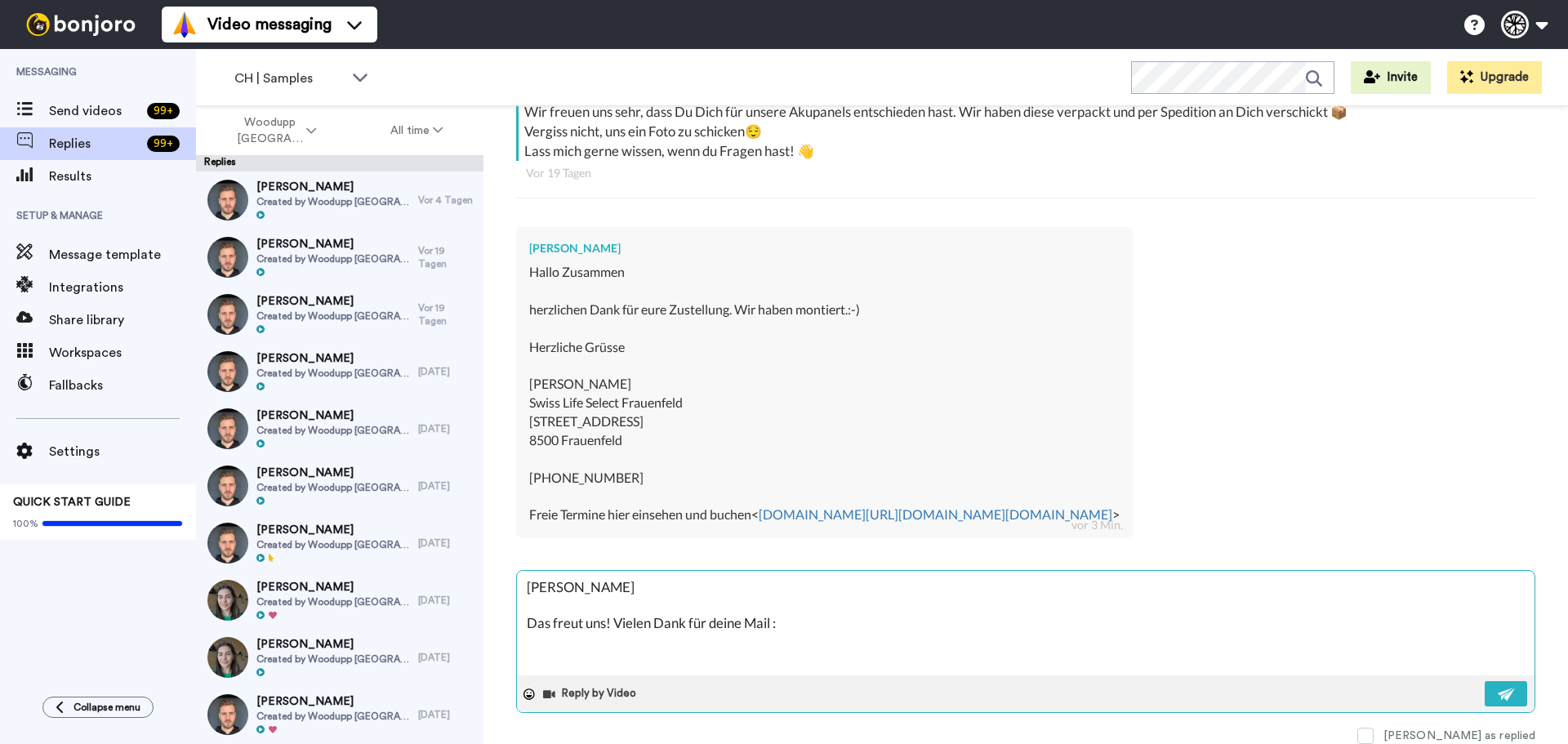
type textarea "[PERSON_NAME] Das freut uns! Vielen Dank für deine Mail :)"
type textarea "x"
type textarea "[PERSON_NAME] Das freut uns! Vielen Dank für deine Mail :)"
type textarea "x"
type textarea "[PERSON_NAME] Das freut uns! Vielen Dank für deine Mail :)"
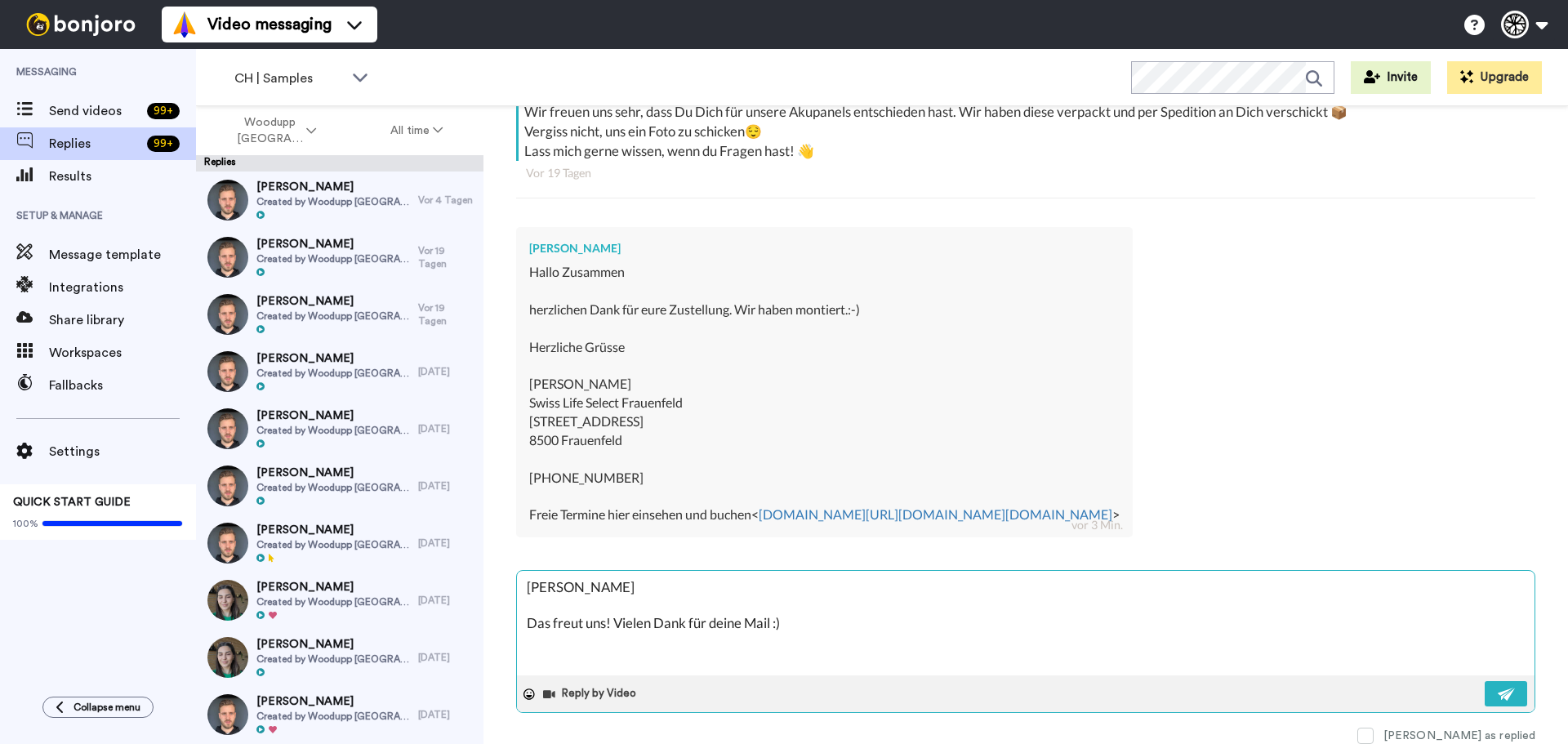
type textarea "x"
type textarea "[PERSON_NAME] Das freut uns! Vielen Dank für deine Mail :)"
type textarea "x"
type textarea "[PERSON_NAME] Das freut uns! Vielen Dank für deine Mail :) B"
type textarea "x"
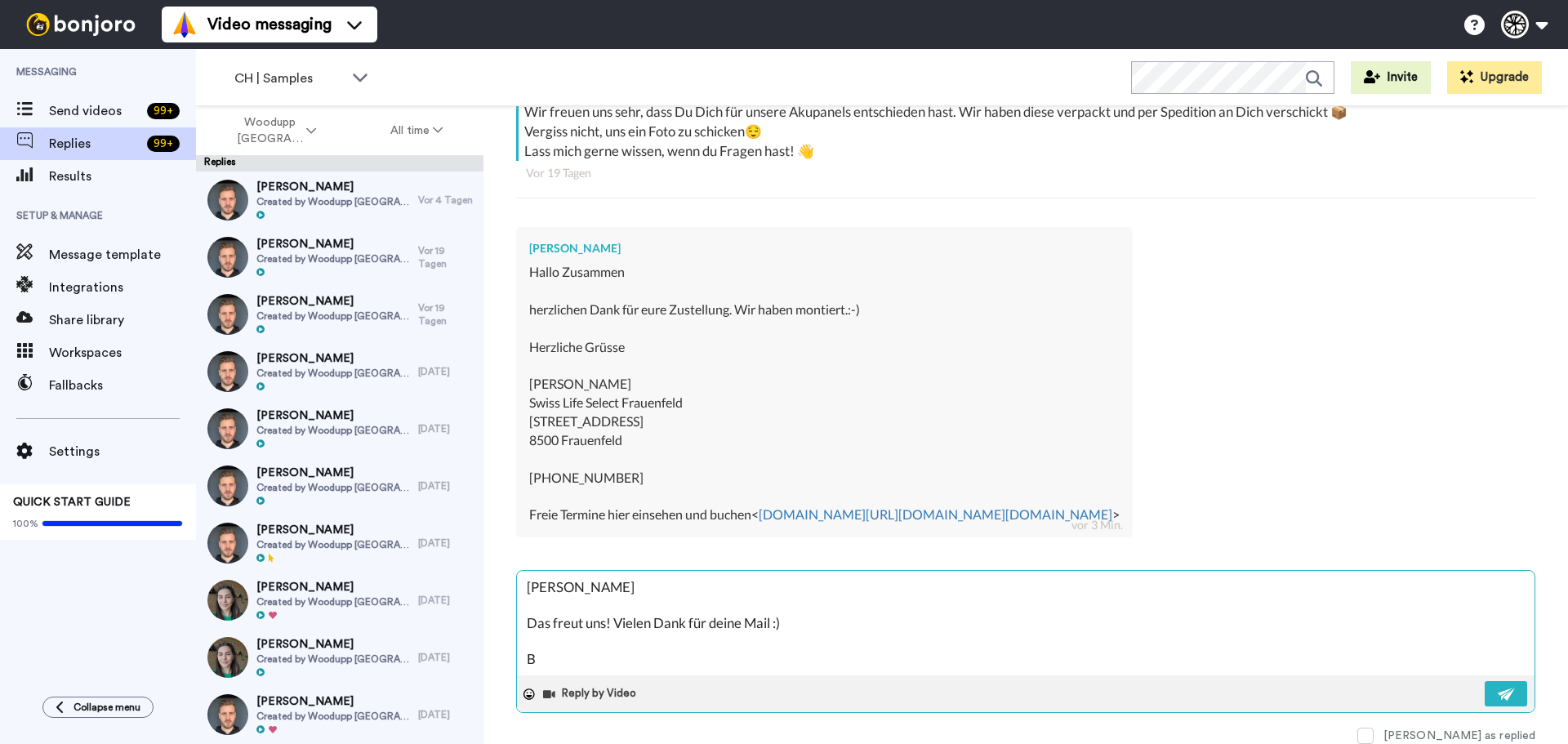
type textarea "[PERSON_NAME] Das freut uns! Vielen Dank für deine Mail :) Bs"
type textarea "x"
type textarea "[PERSON_NAME] Das freut uns! Vielen Dank für deine Mail :) Bst"
type textarea "x"
type textarea "[PERSON_NAME] Das freut uns! Vielen Dank für deine Mail :) Bste"
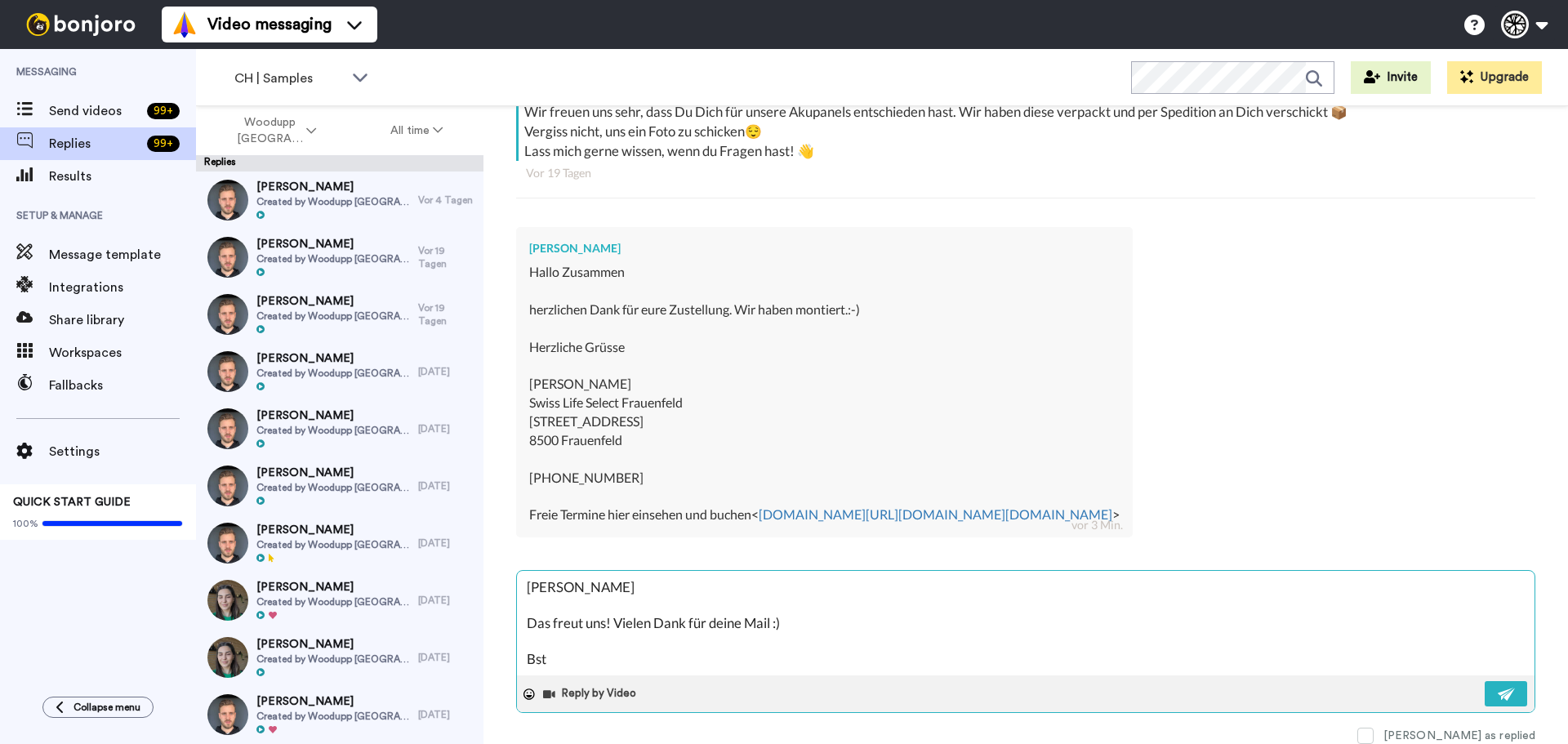
type textarea "x"
type textarea "[PERSON_NAME] Das freut uns! Vielen Dank für deine Mail :) Bste"
type textarea "x"
type textarea "[PERSON_NAME] Das freut uns! Vielen Dank für deine Mail :) Bste G"
type textarea "x"
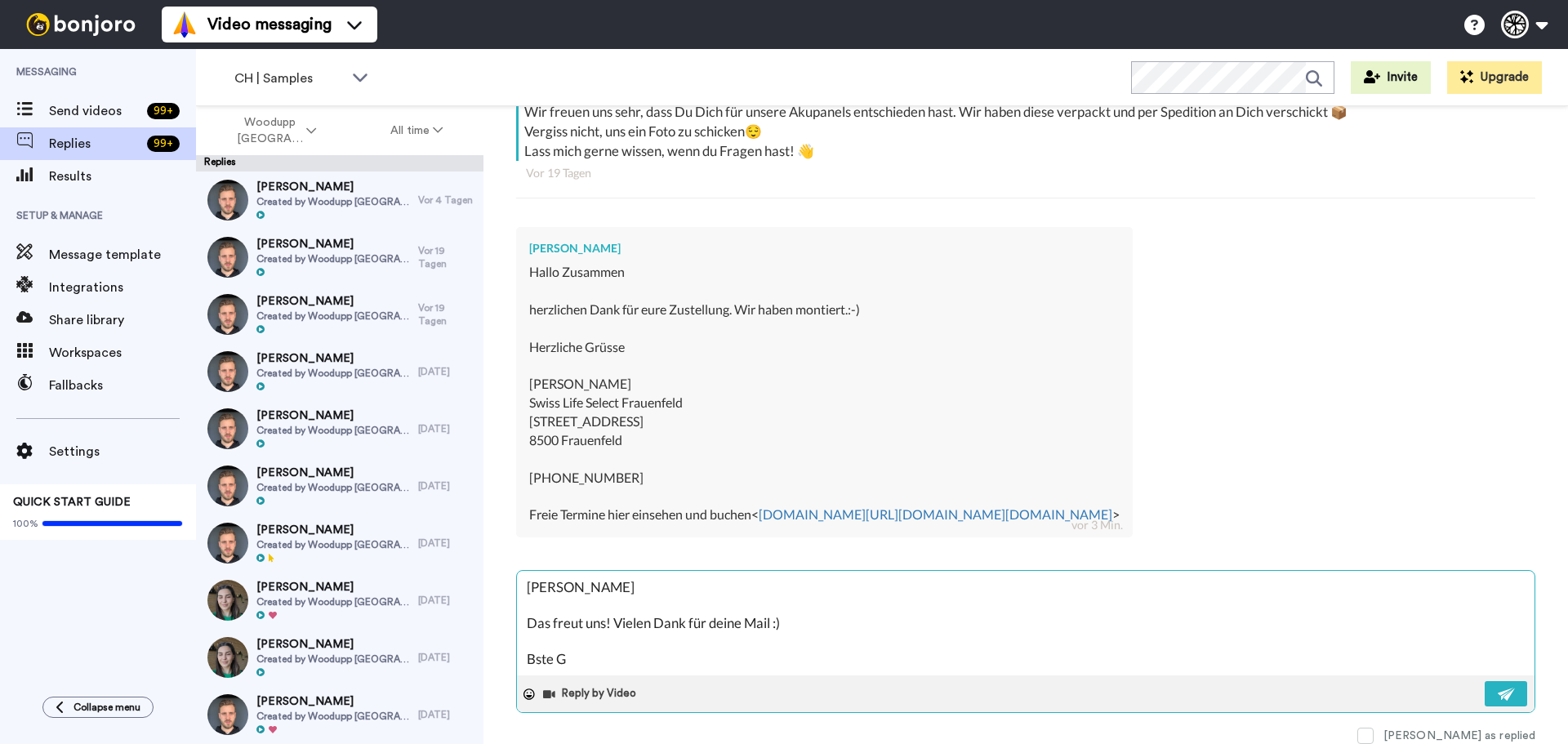
type textarea "[PERSON_NAME] Das freut uns! Vielen Dank für deine Mail :) Bste"
type textarea "x"
type textarea "[PERSON_NAME] Das freut uns! Vielen Dank für deine Mail :) Bste"
type textarea "x"
type textarea "[PERSON_NAME] Das freut uns! Vielen Dank für deine Mail :) Bst"
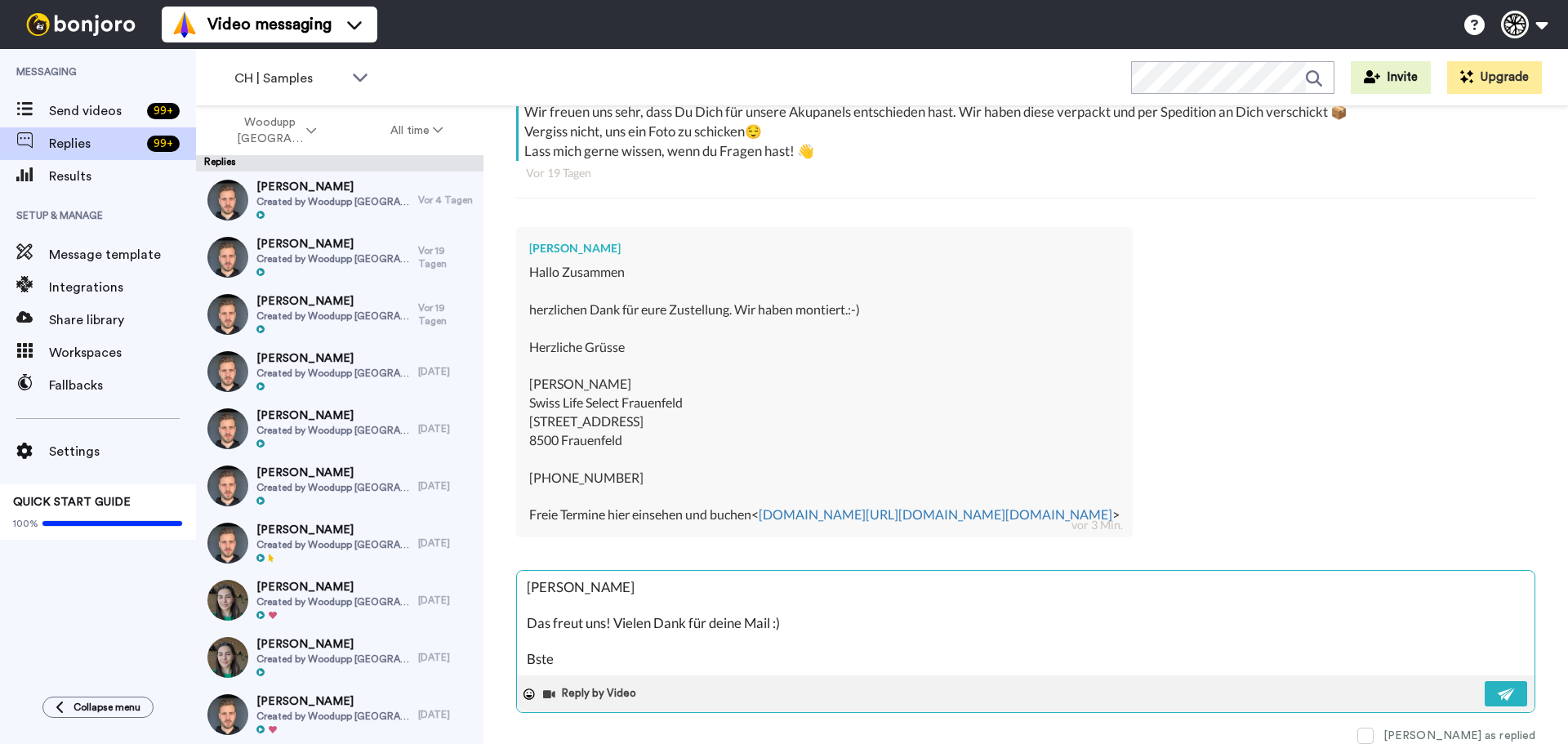
type textarea "x"
type textarea "[PERSON_NAME] Das freut uns! Vielen Dank für deine Mail :) Bs"
type textarea "x"
type textarea "[PERSON_NAME] Das freut uns! Vielen Dank für deine Mail :) B"
type textarea "x"
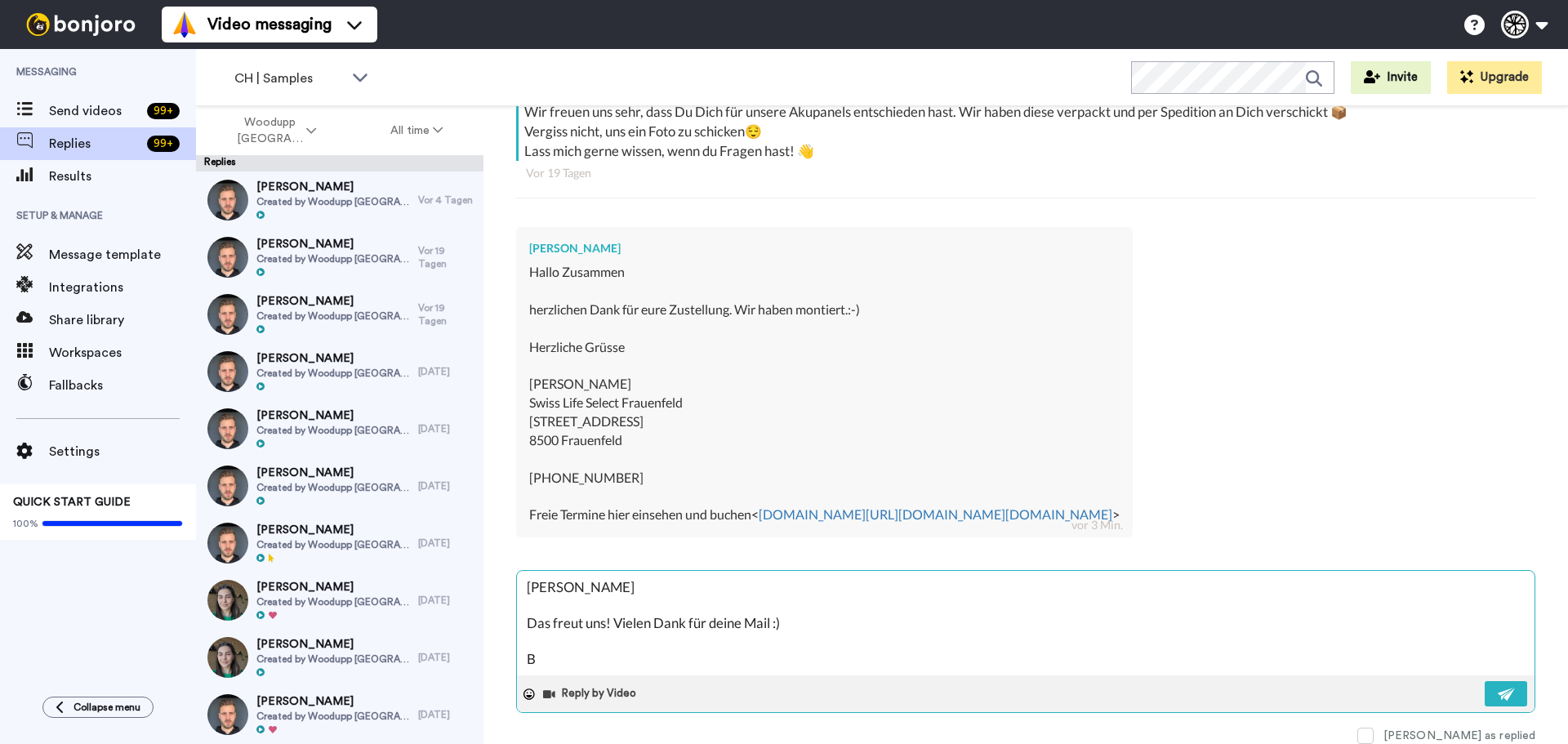
type textarea "[PERSON_NAME] Das freut uns! Vielen Dank für deine Mail :) Be"
type textarea "x"
type textarea "[PERSON_NAME] Das freut uns! Vielen Dank für deine Mail :) Bes"
type textarea "x"
type textarea "[PERSON_NAME] Das freut uns! Vielen Dank für deine Mail :) Best"
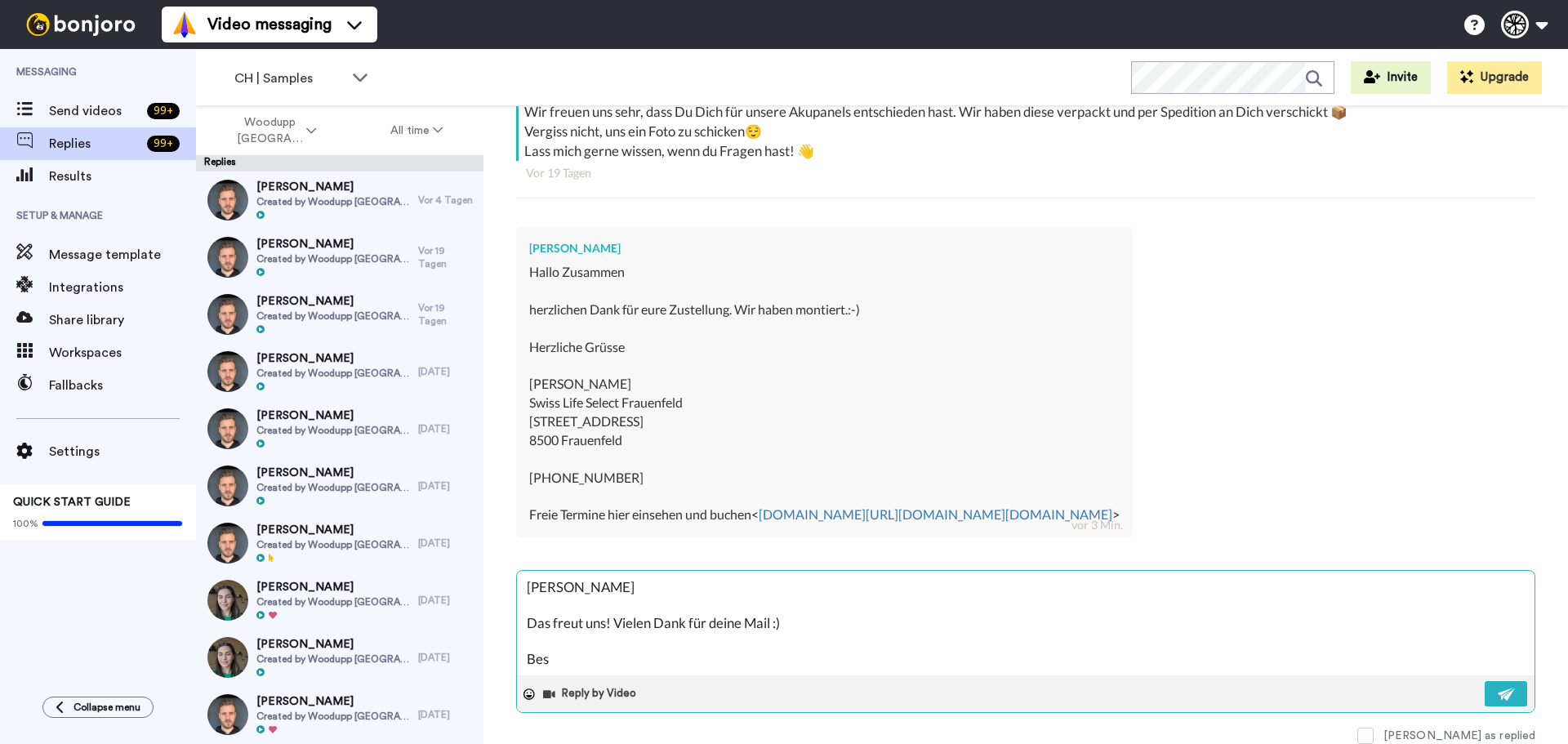
type textarea "x"
type textarea "[PERSON_NAME] Das freut uns! Vielen Dank für deine Mail :) Beste"
type textarea "x"
type textarea "[PERSON_NAME] Das freut uns! Vielen Dank für deine Mail :) Beste"
type textarea "x"
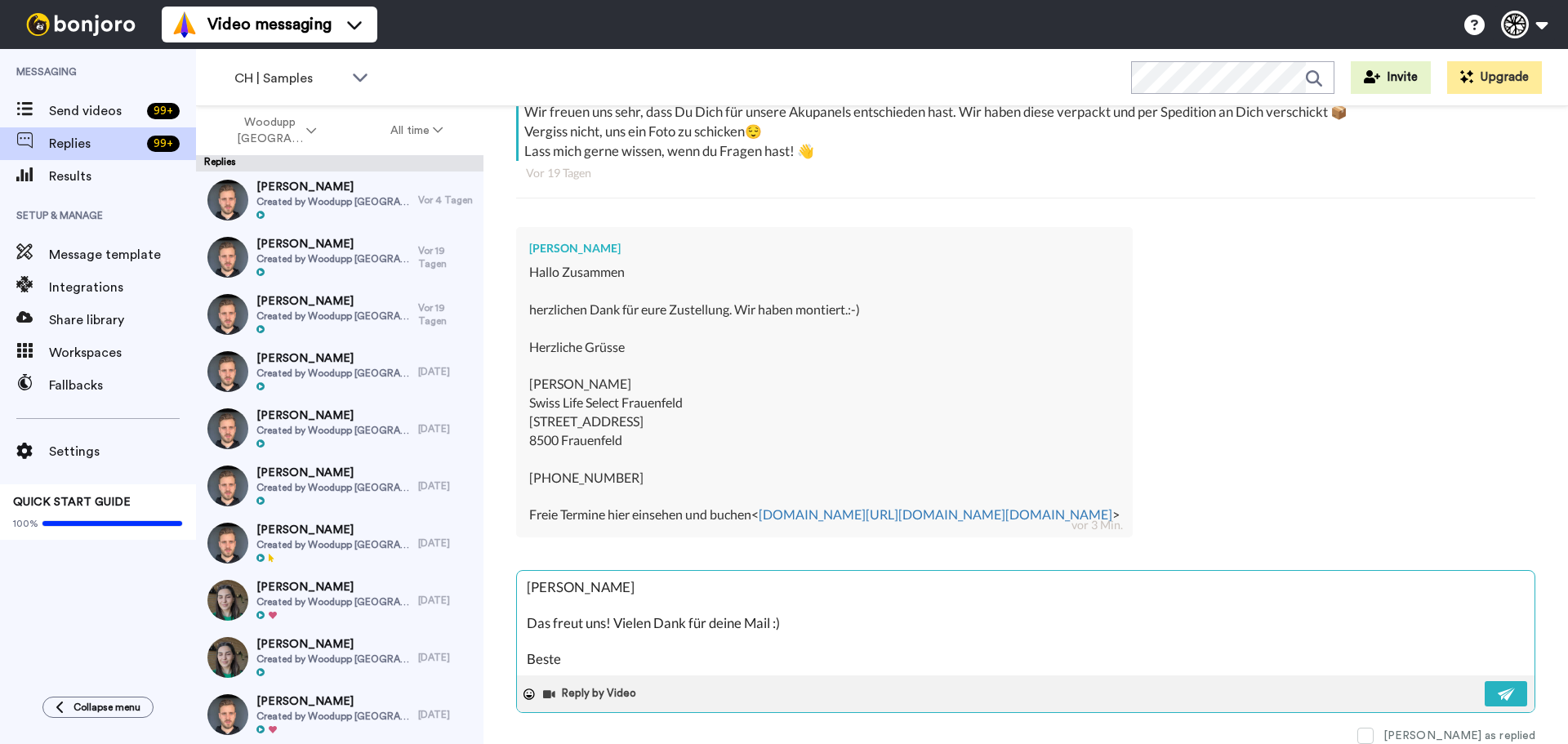
type textarea "[PERSON_NAME] Das freut uns! Vielen Dank für deine Mail :) Beste G"
type textarea "x"
type textarea "[PERSON_NAME] Das freut uns! Vielen Dank für deine Mail :) Beste Gr"
type textarea "x"
type textarea "[PERSON_NAME] Das freut uns! Vielen Dank für deine Mail :) Beste Grp"
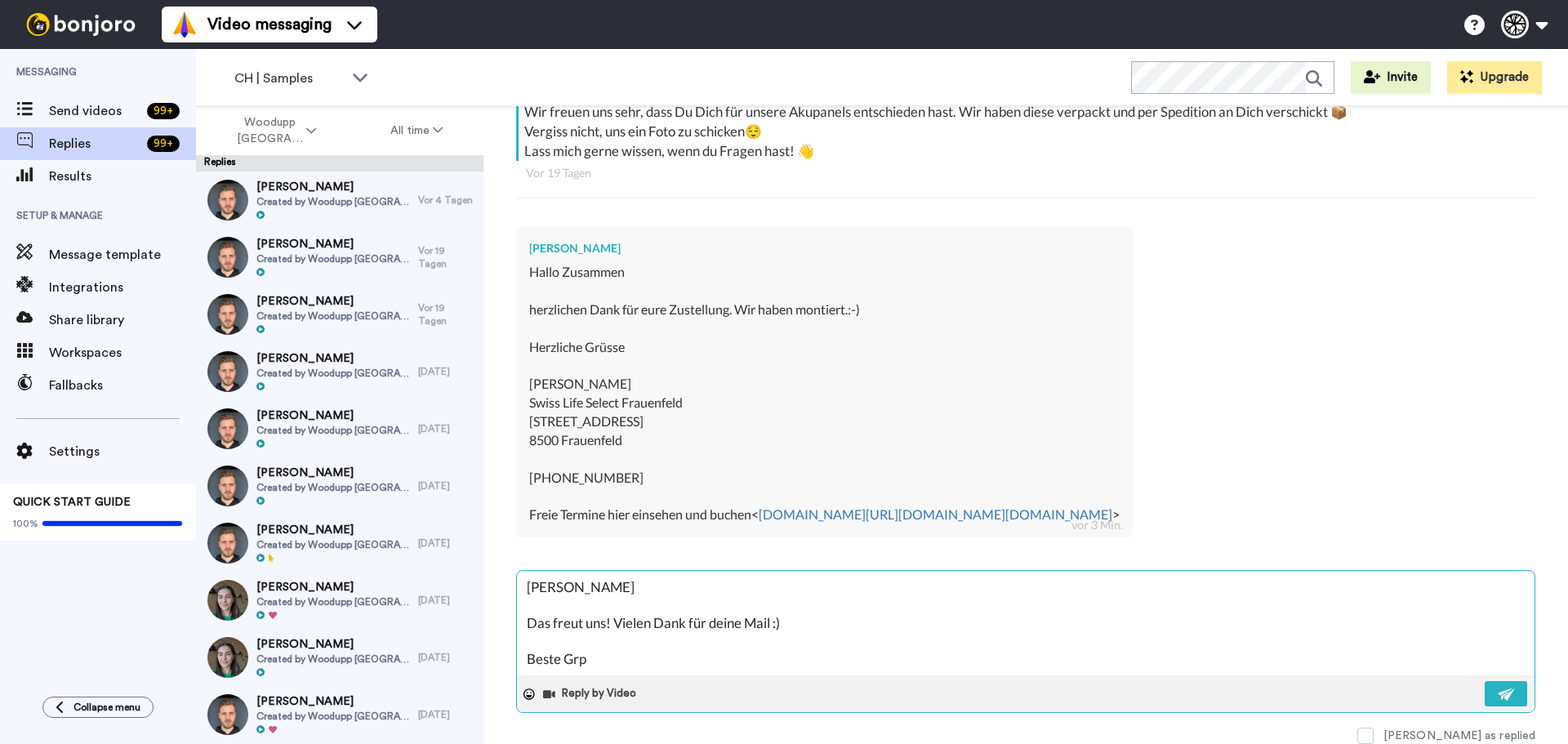
type textarea "x"
type textarea "[PERSON_NAME] Das freut uns! Vielen Dank für deine Mail :) Beste Grps"
type textarea "x"
type textarea "[PERSON_NAME] Das freut uns! Vielen Dank für deine Mail :) Beste Grpss"
type textarea "x"
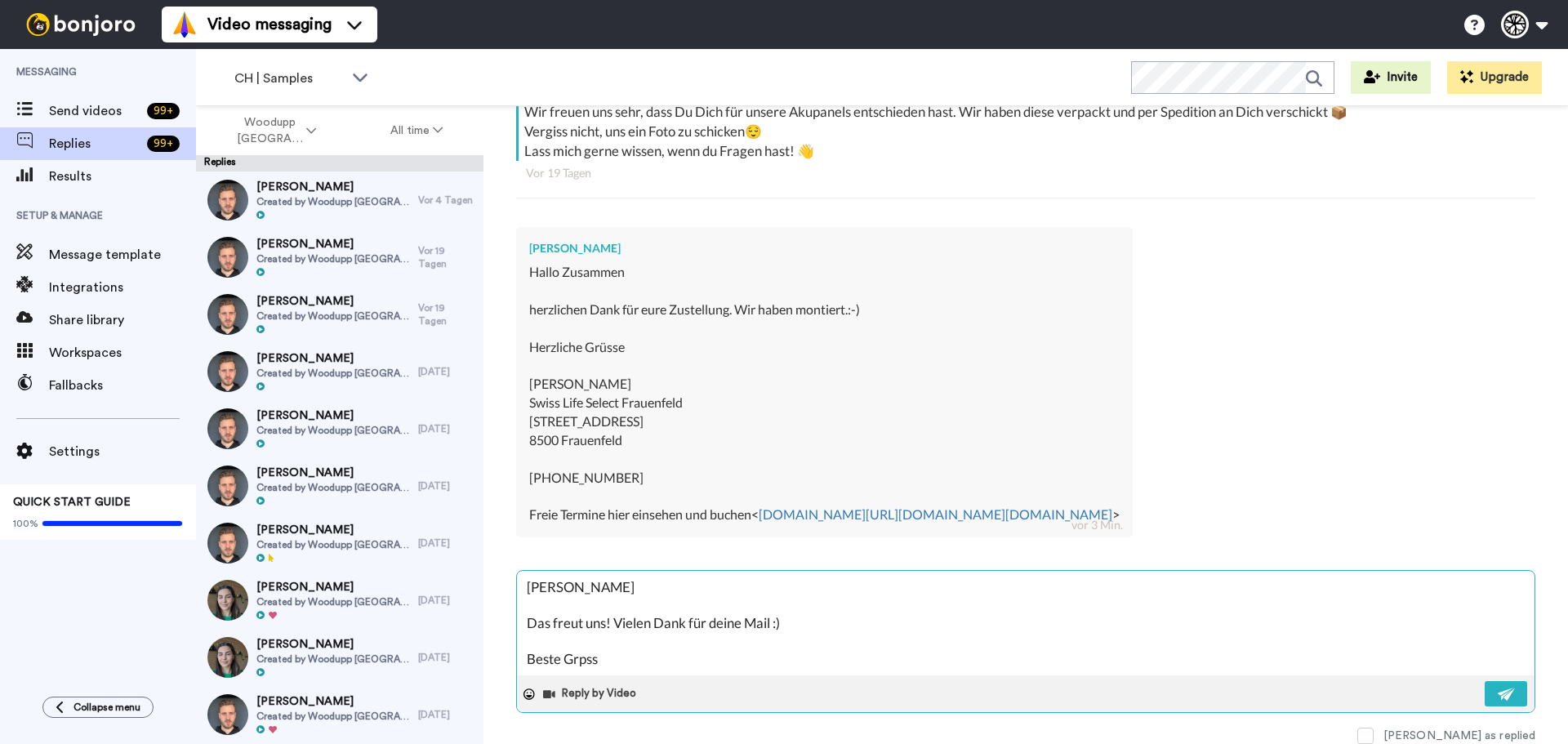
type textarea "[PERSON_NAME] Das freut uns! Vielen Dank für deine Mail :) Beste Grpsse"
type textarea "x"
type textarea "[PERSON_NAME] Das freut uns! Vielen Dank für deine Mail :) Beste Grpsse"
type textarea "x"
type textarea "[PERSON_NAME] Das freut uns! Vielen Dank für deine Mail :) Beste Grpsse"
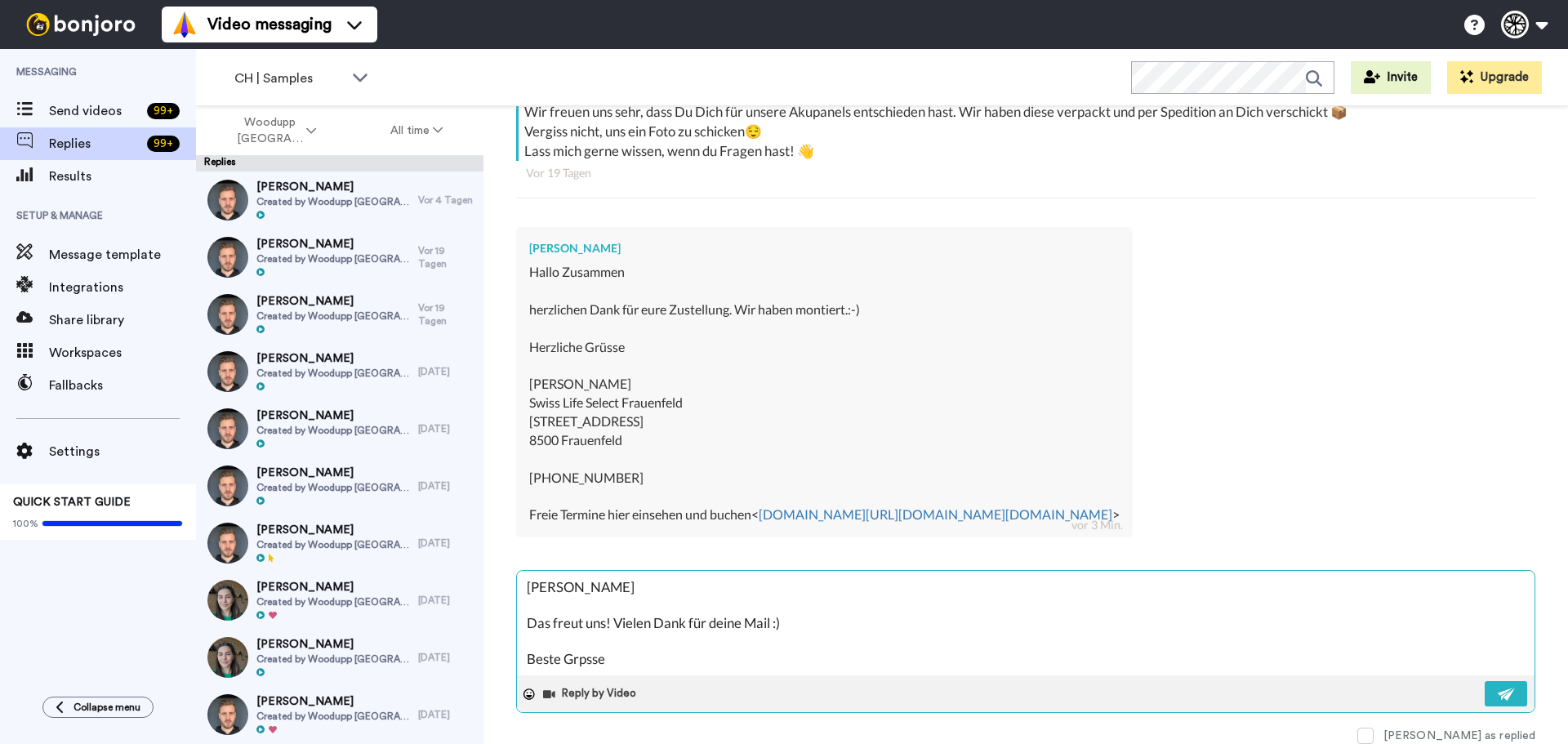
type textarea "x"
type textarea "[PERSON_NAME] Das freut uns! Vielen Dank für deine Mail :) Beste Grpss"
type textarea "x"
type textarea "[PERSON_NAME] Das freut uns! Vielen Dank für deine Mail :) Beste Grps"
type textarea "x"
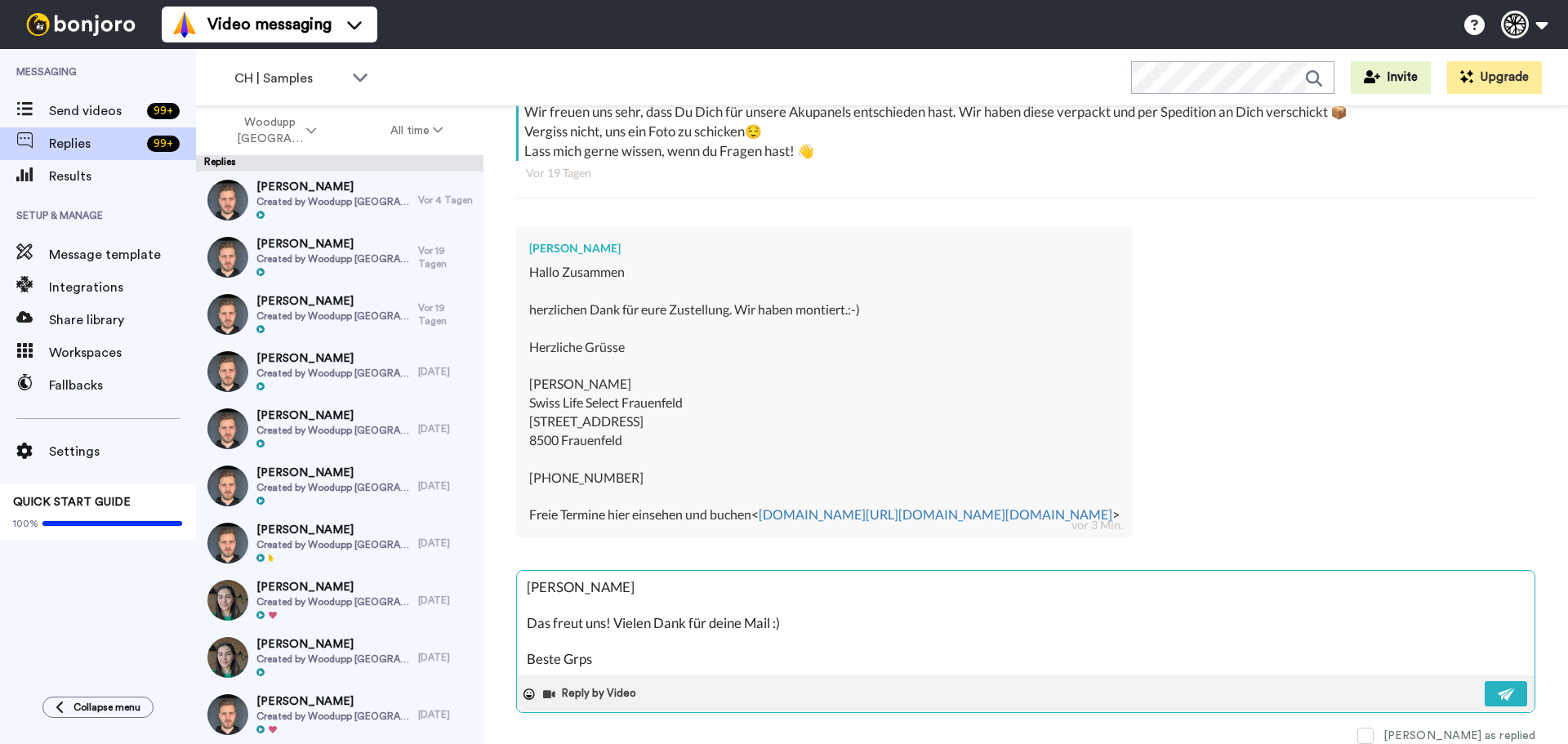
type textarea "[PERSON_NAME] Das freut uns! Vielen Dank für deine Mail :) Beste Grp"
type textarea "x"
type textarea "[PERSON_NAME] Das freut uns! Vielen Dank für deine Mail :) Beste Gr"
type textarea "x"
type textarea "[PERSON_NAME] Das freut uns! Vielen Dank für deine Mail :) Beste Grü"
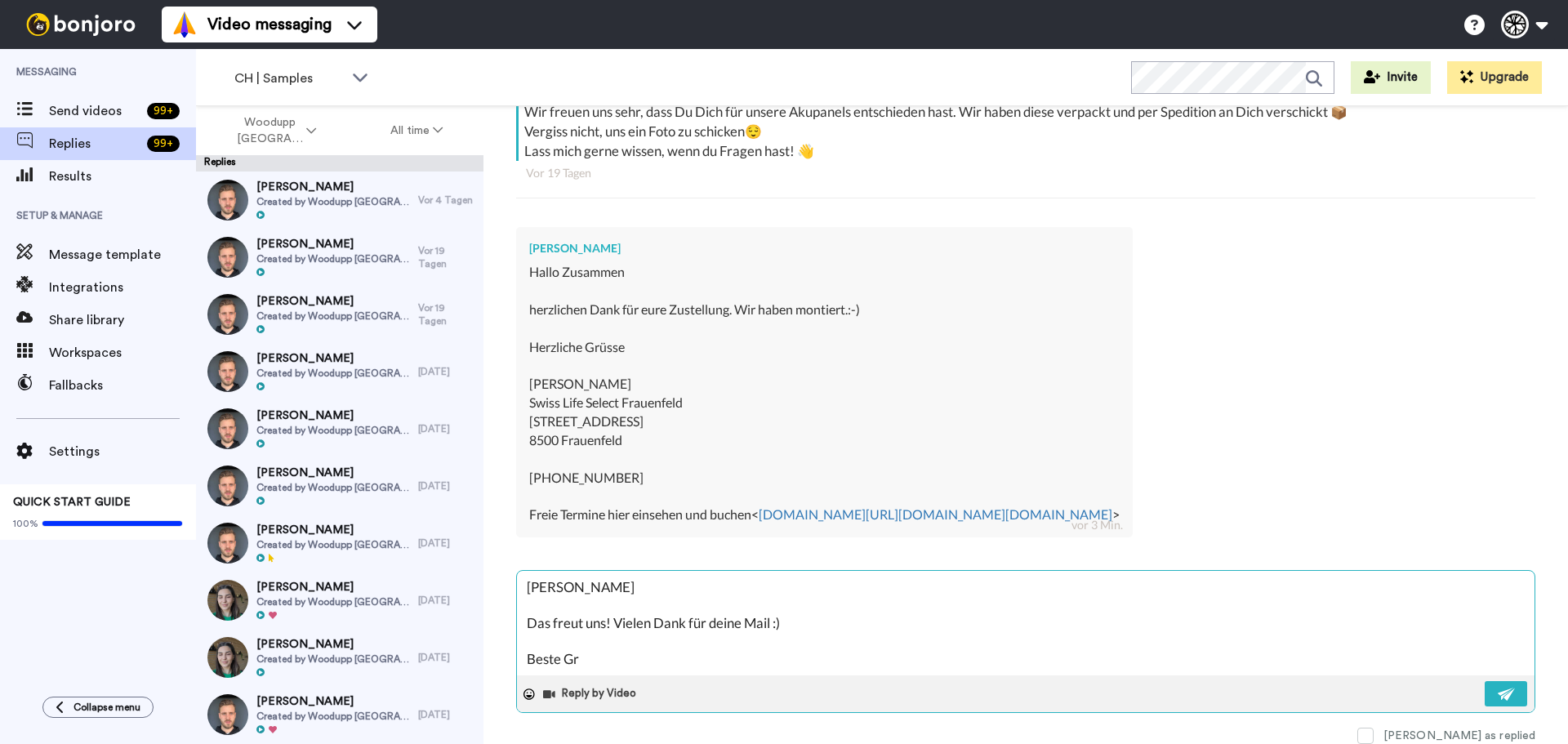
type textarea "x"
type textarea "[PERSON_NAME] Das freut uns! Vielen Dank für deine Mail :) Beste Grüs"
type textarea "x"
type textarea "[PERSON_NAME] Das freut uns! Vielen Dank für deine Mail :) Beste Grüss"
type textarea "x"
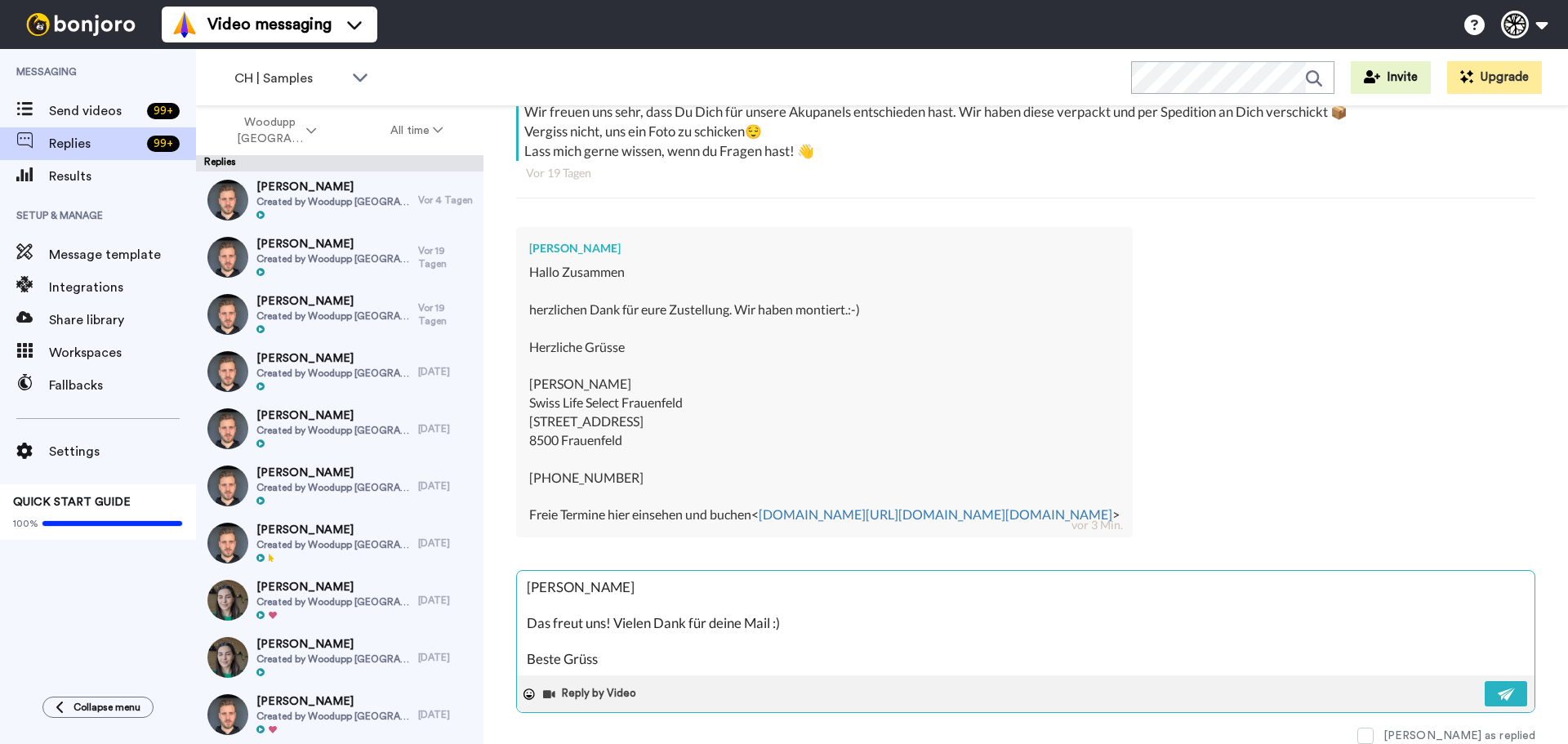
type textarea "[PERSON_NAME] Das freut uns! Vielen Dank für deine Mail :) Beste Grüsse"
type textarea "x"
type textarea "[PERSON_NAME] Das freut uns! Vielen Dank für deine Mail :) Beste Grüsse"
type textarea "x"
type textarea "[PERSON_NAME] Das freut uns! Vielen Dank für deine Mail :) Beste Grüsse u"
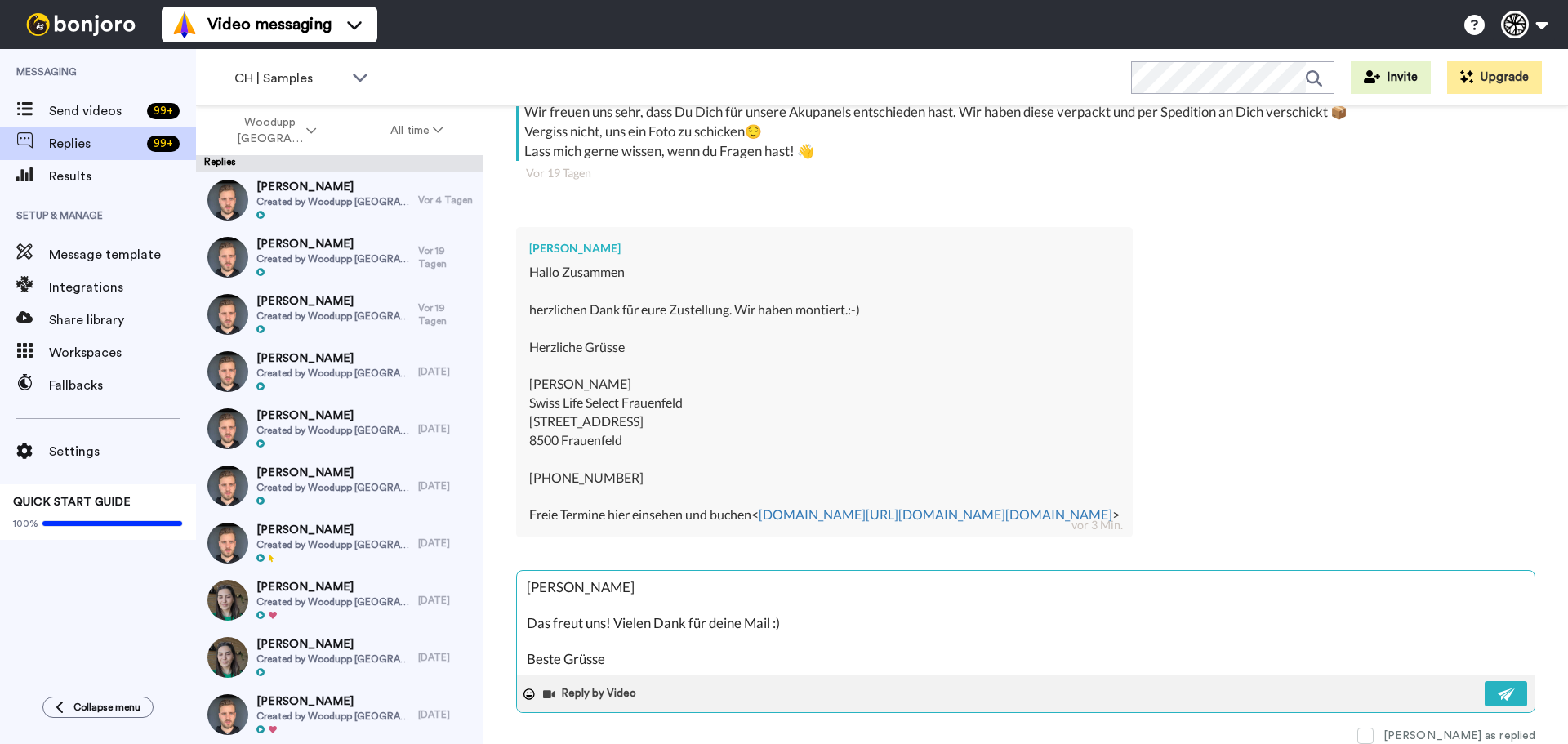
type textarea "x"
type textarea "[PERSON_NAME] Das freut uns! Vielen Dank für deine Mail :) Beste Grüsse un"
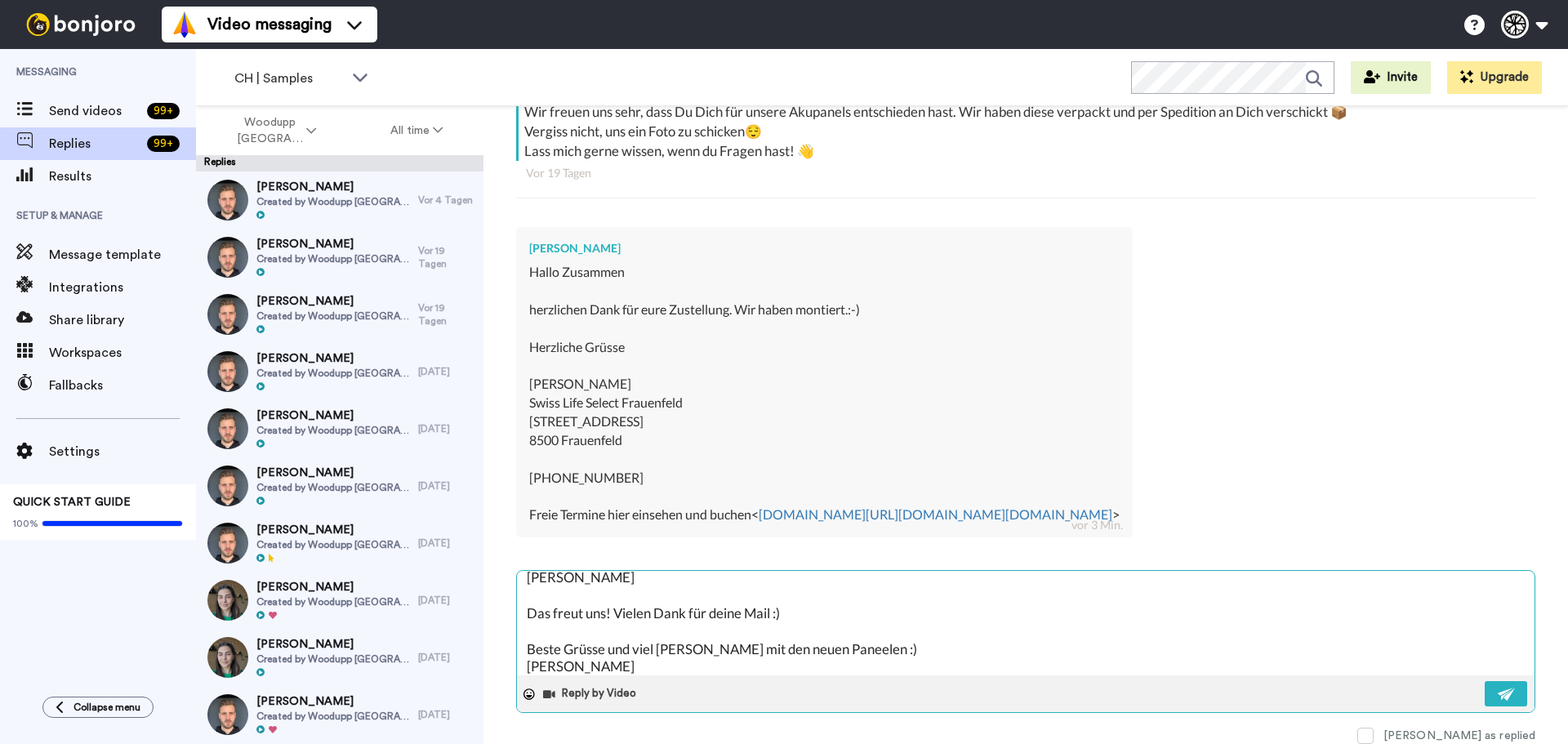
scroll to position [0, 0]
